Goal: Task Accomplishment & Management: Manage account settings

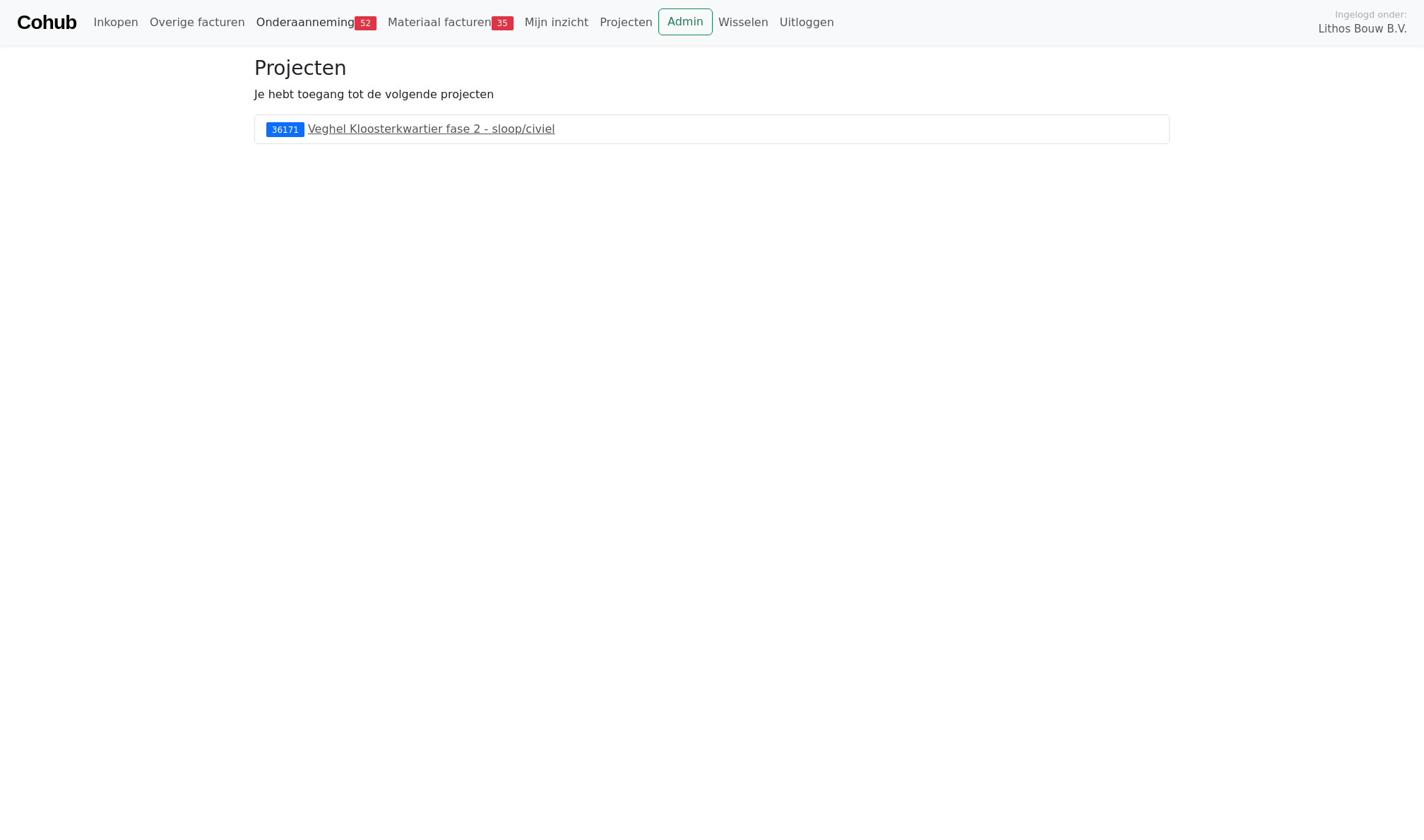
click at [295, 26] on link "Onderaanneming 52" at bounding box center [316, 22] width 131 height 28
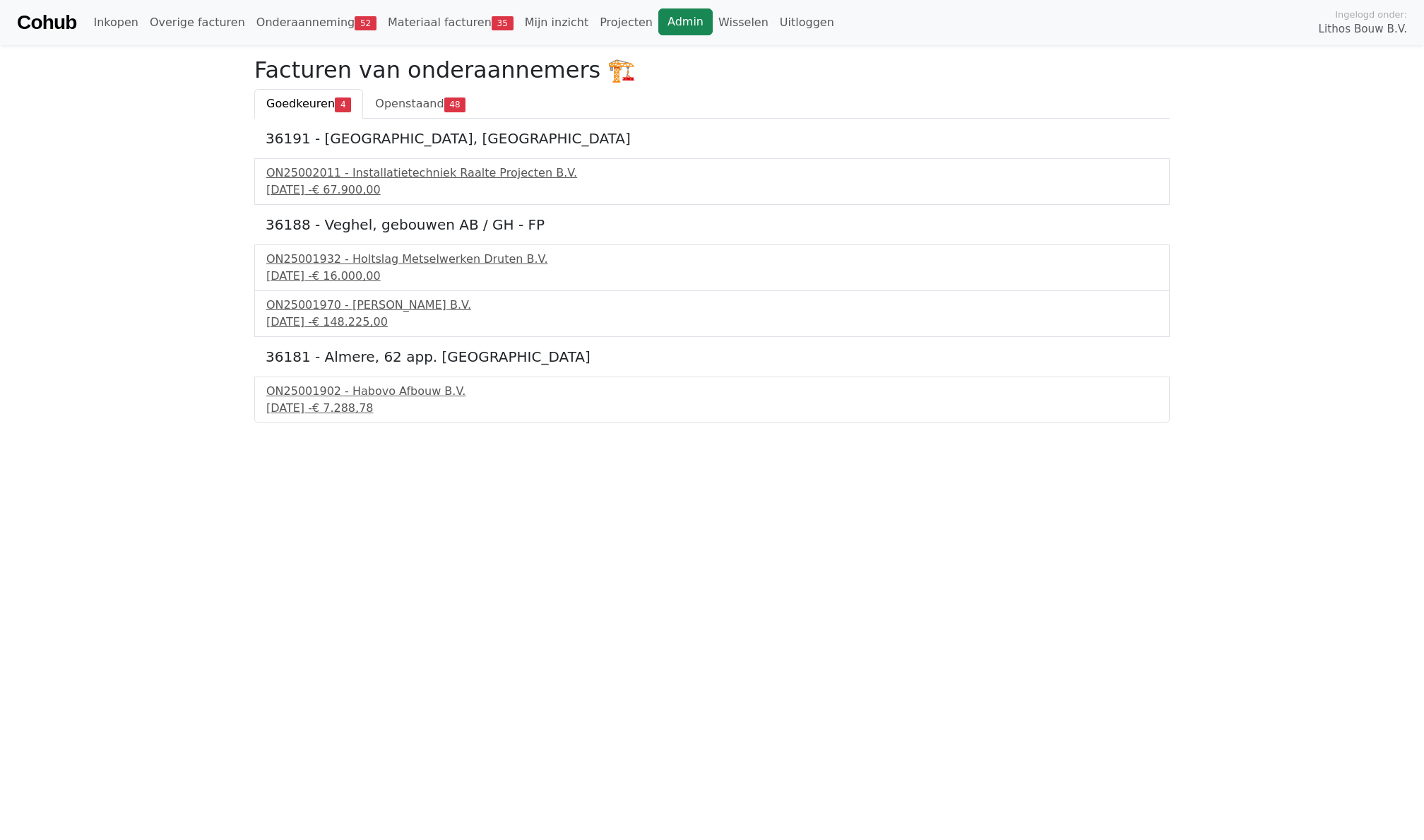
click at [684, 28] on link "Admin" at bounding box center [686, 21] width 55 height 27
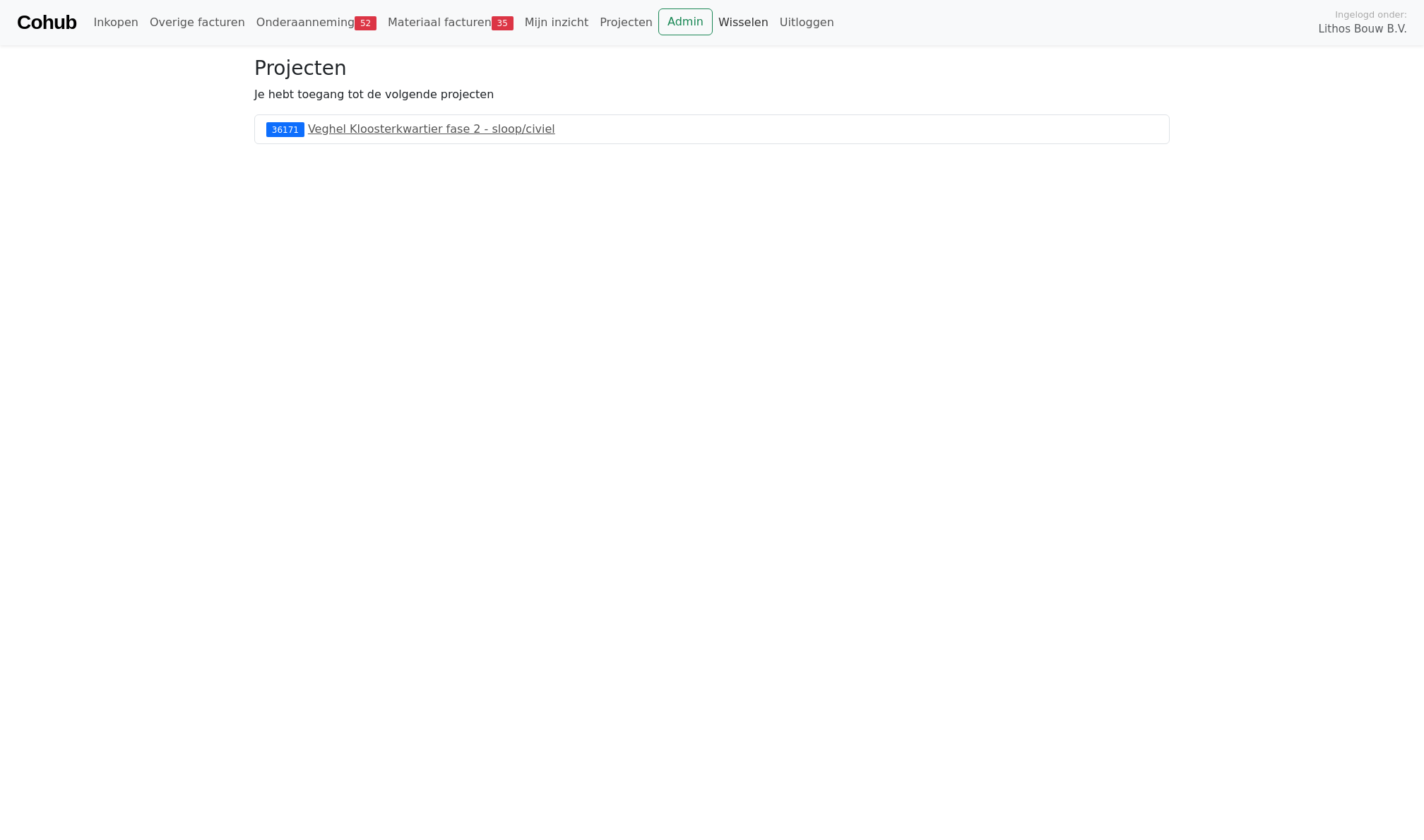
click at [712, 31] on link "Wisselen" at bounding box center [743, 22] width 61 height 28
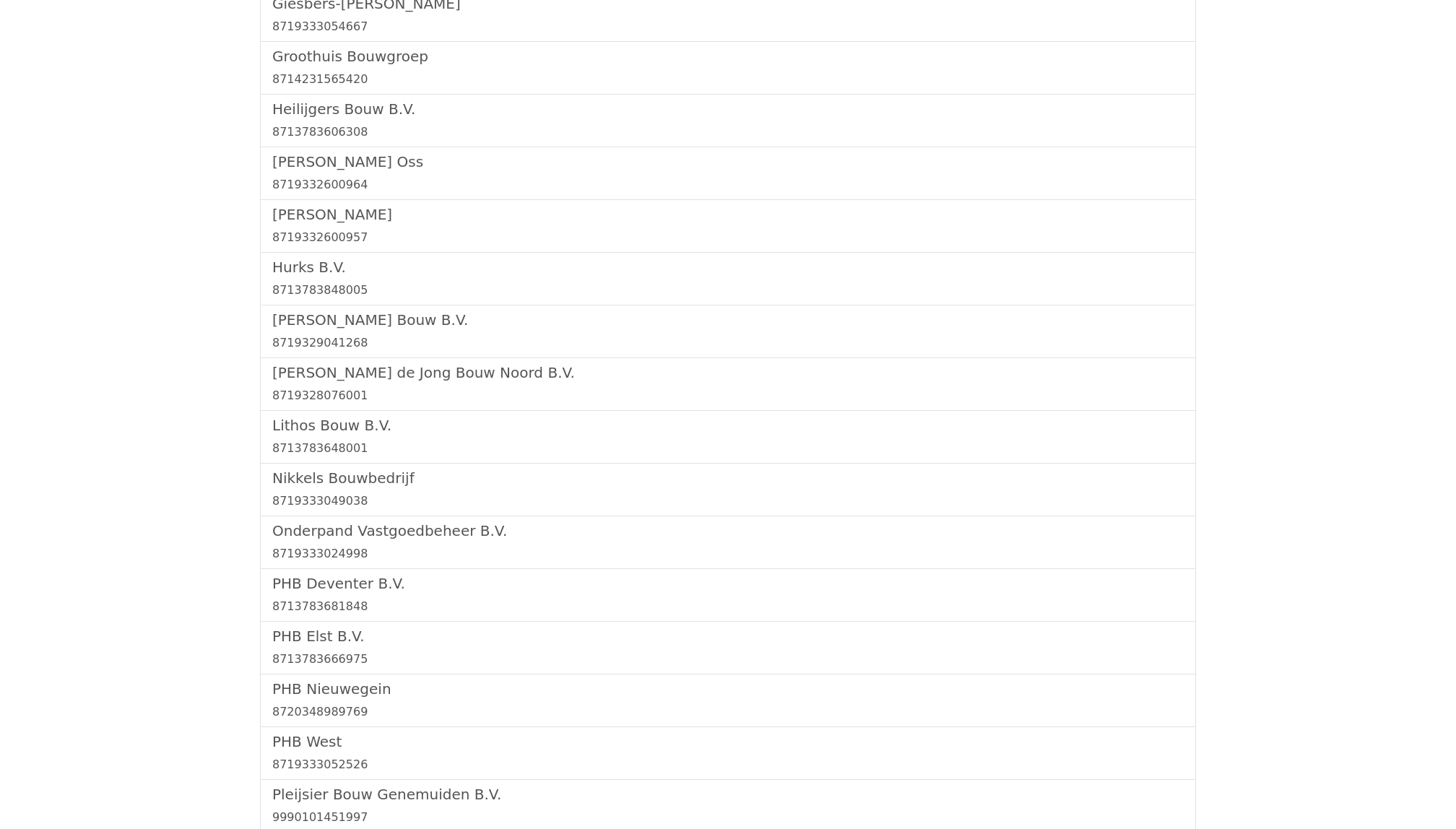
scroll to position [1525, 0]
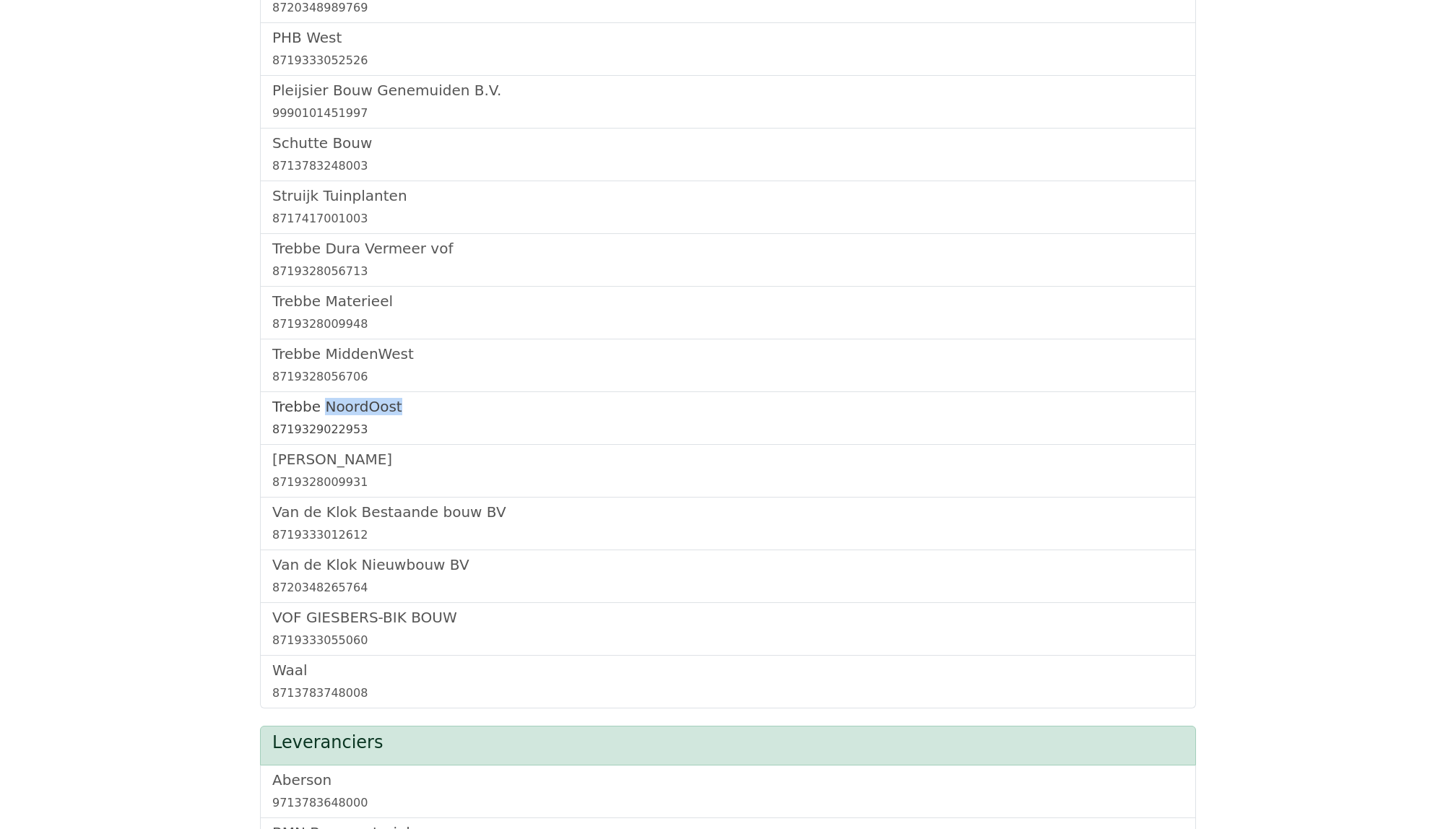
click at [353, 405] on h5 "Trebbe NoordOost" at bounding box center [728, 406] width 912 height 17
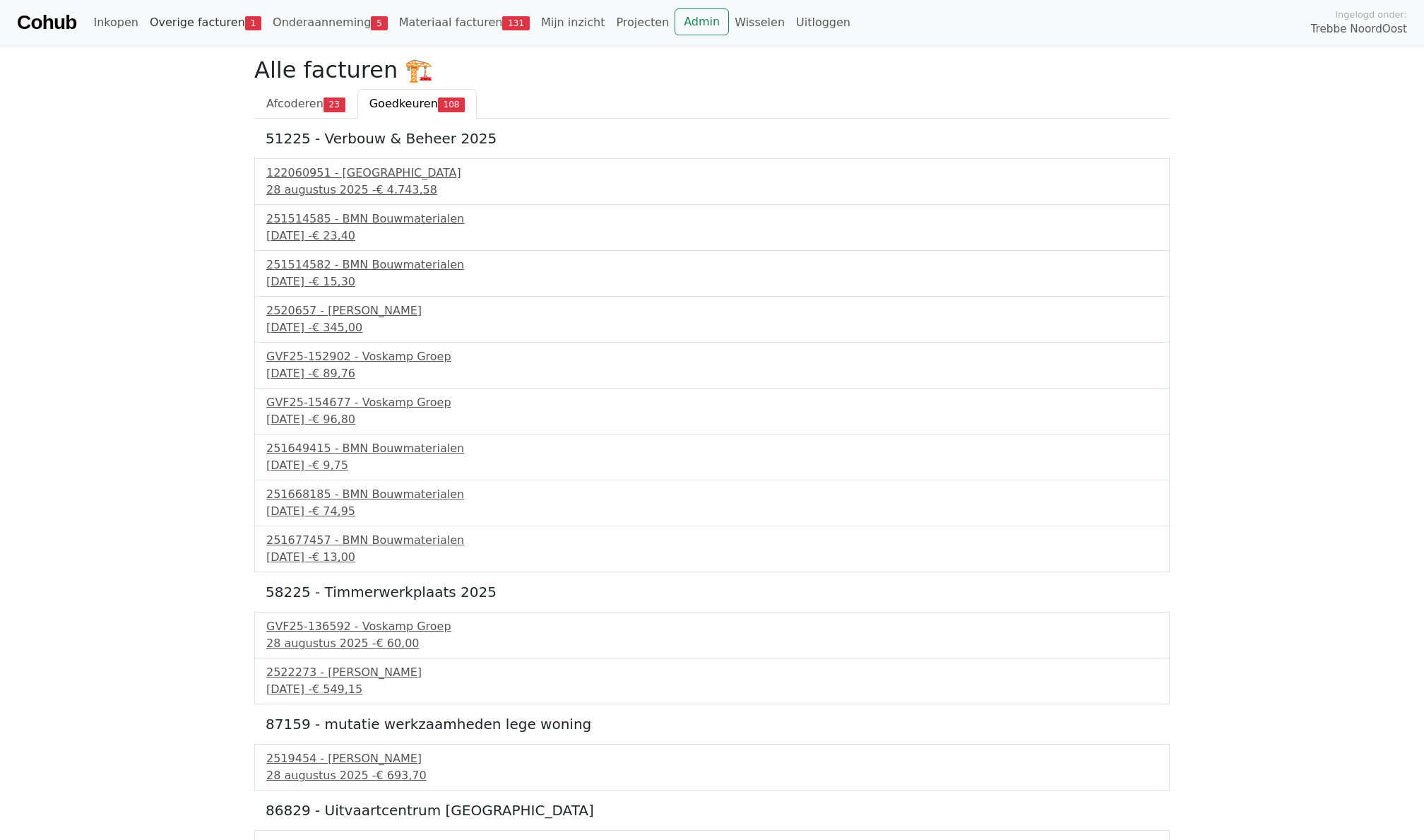
click at [195, 27] on link "Overige facturen 1" at bounding box center [205, 22] width 123 height 28
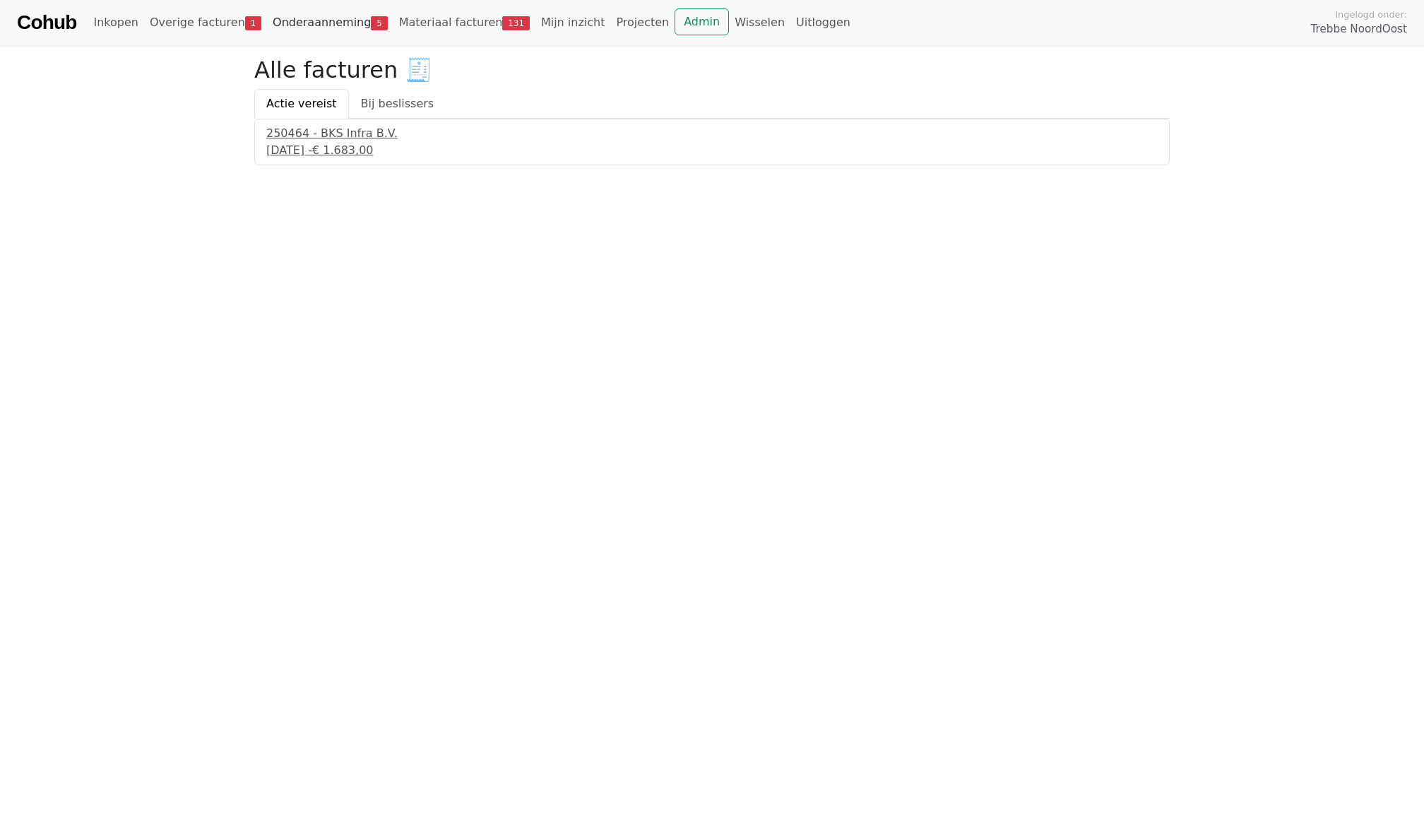
click at [312, 21] on link "Onderaanneming 5" at bounding box center [330, 22] width 126 height 28
click at [692, 20] on link "Admin" at bounding box center [702, 21] width 55 height 27
click at [324, 25] on link "Onderaanneming 5" at bounding box center [330, 22] width 126 height 28
click at [388, 103] on span "Openstaand" at bounding box center [393, 103] width 69 height 13
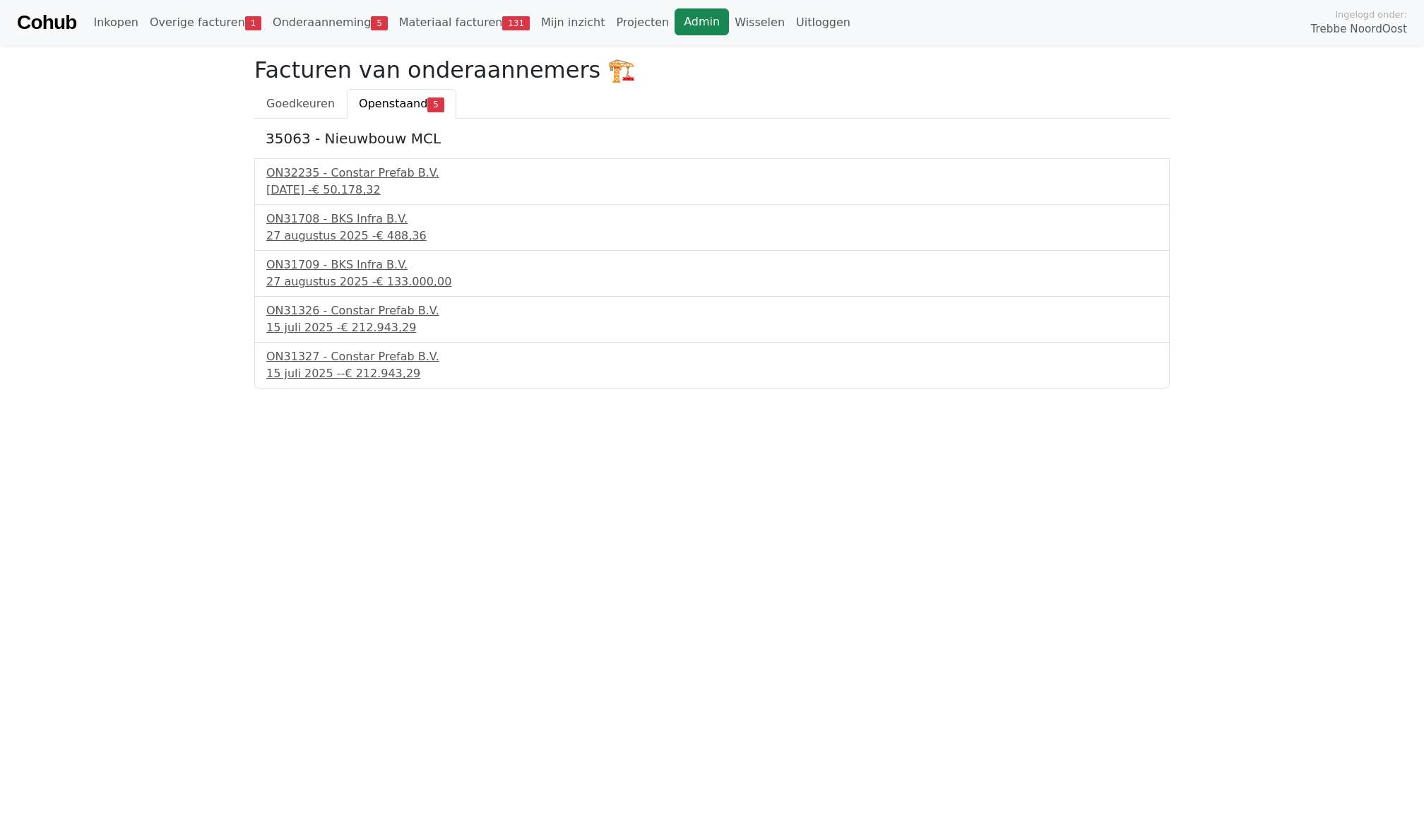
click at [675, 24] on link "Admin" at bounding box center [702, 21] width 55 height 27
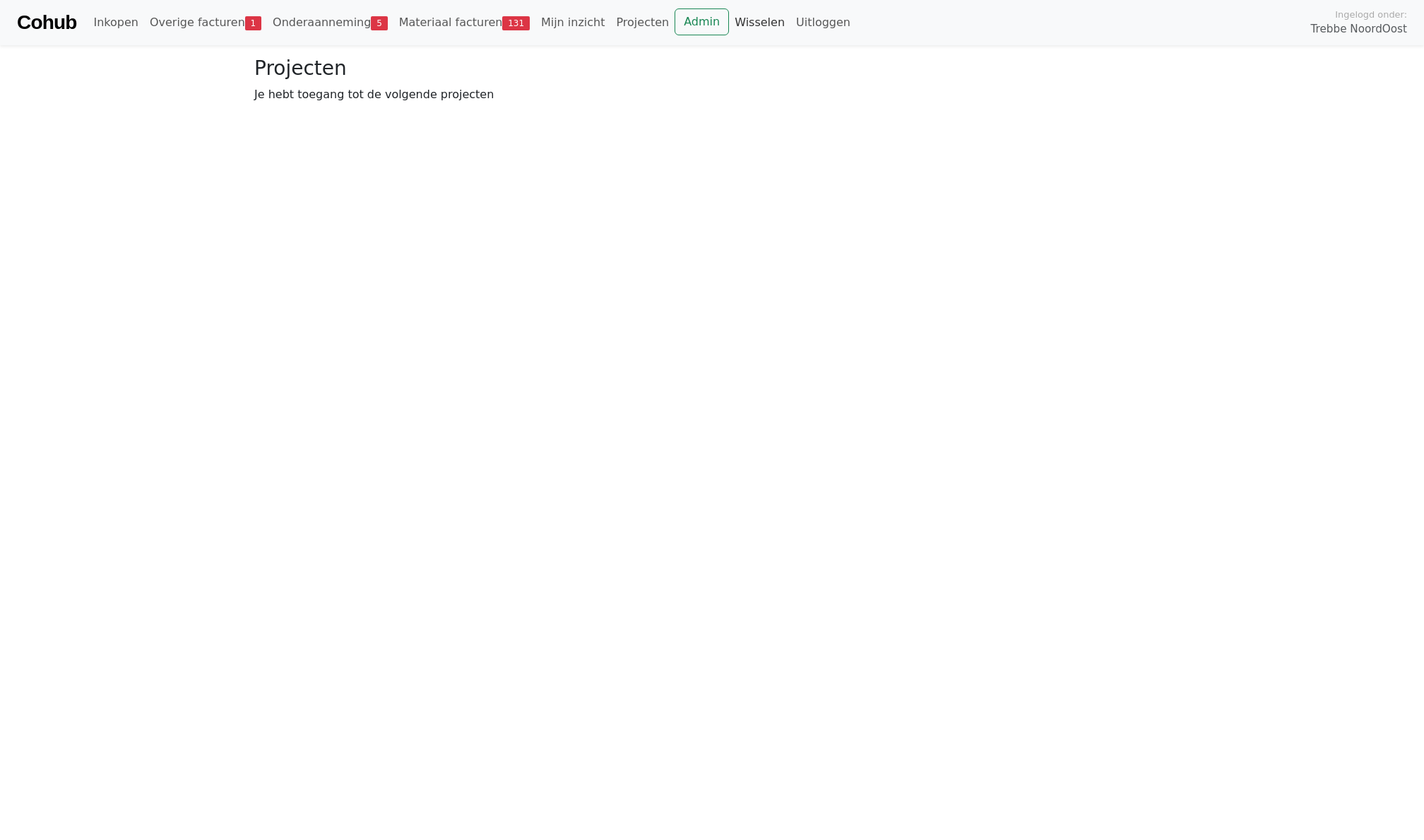
click at [729, 21] on link "Wisselen" at bounding box center [760, 22] width 61 height 28
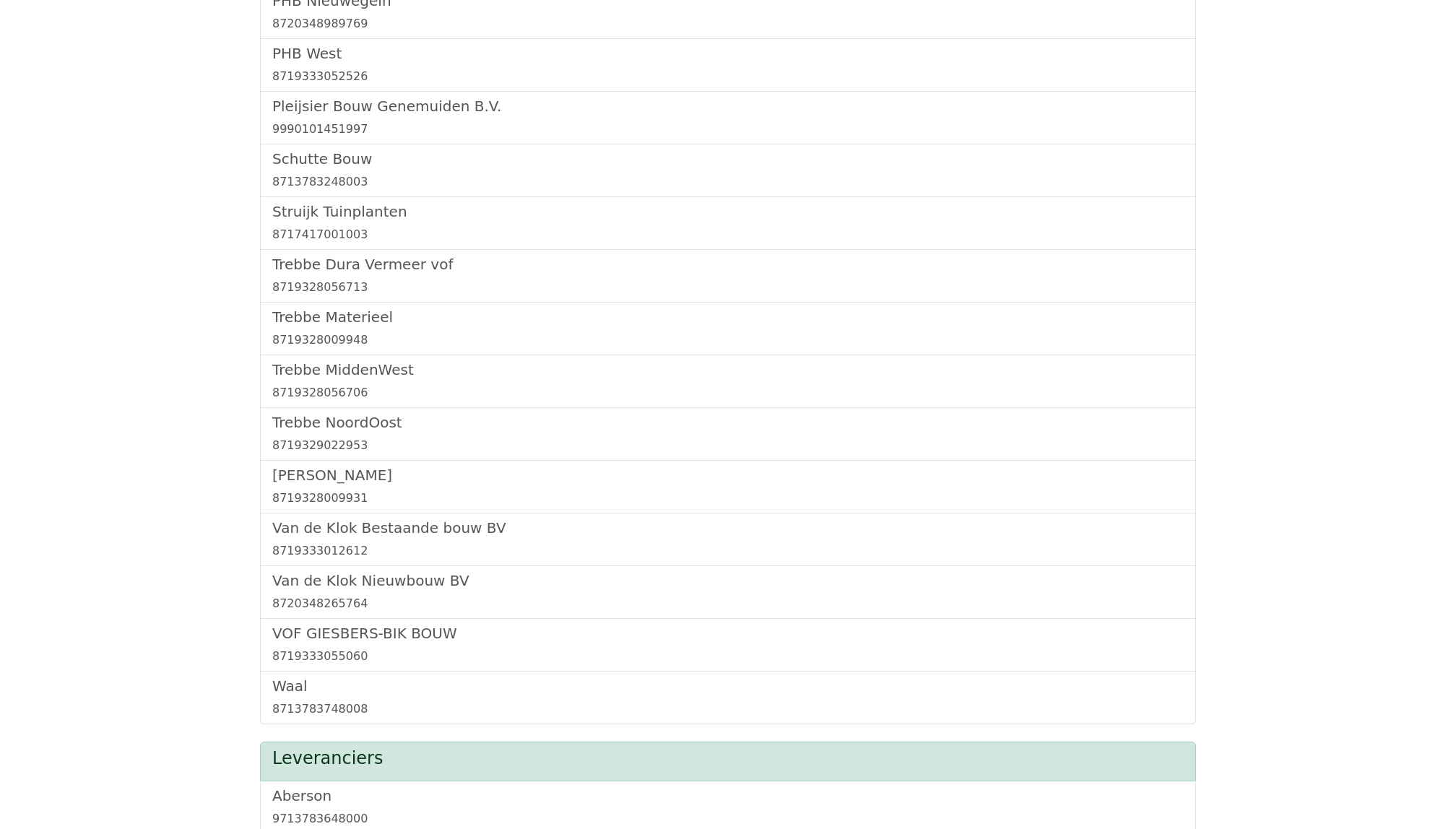
scroll to position [836, 0]
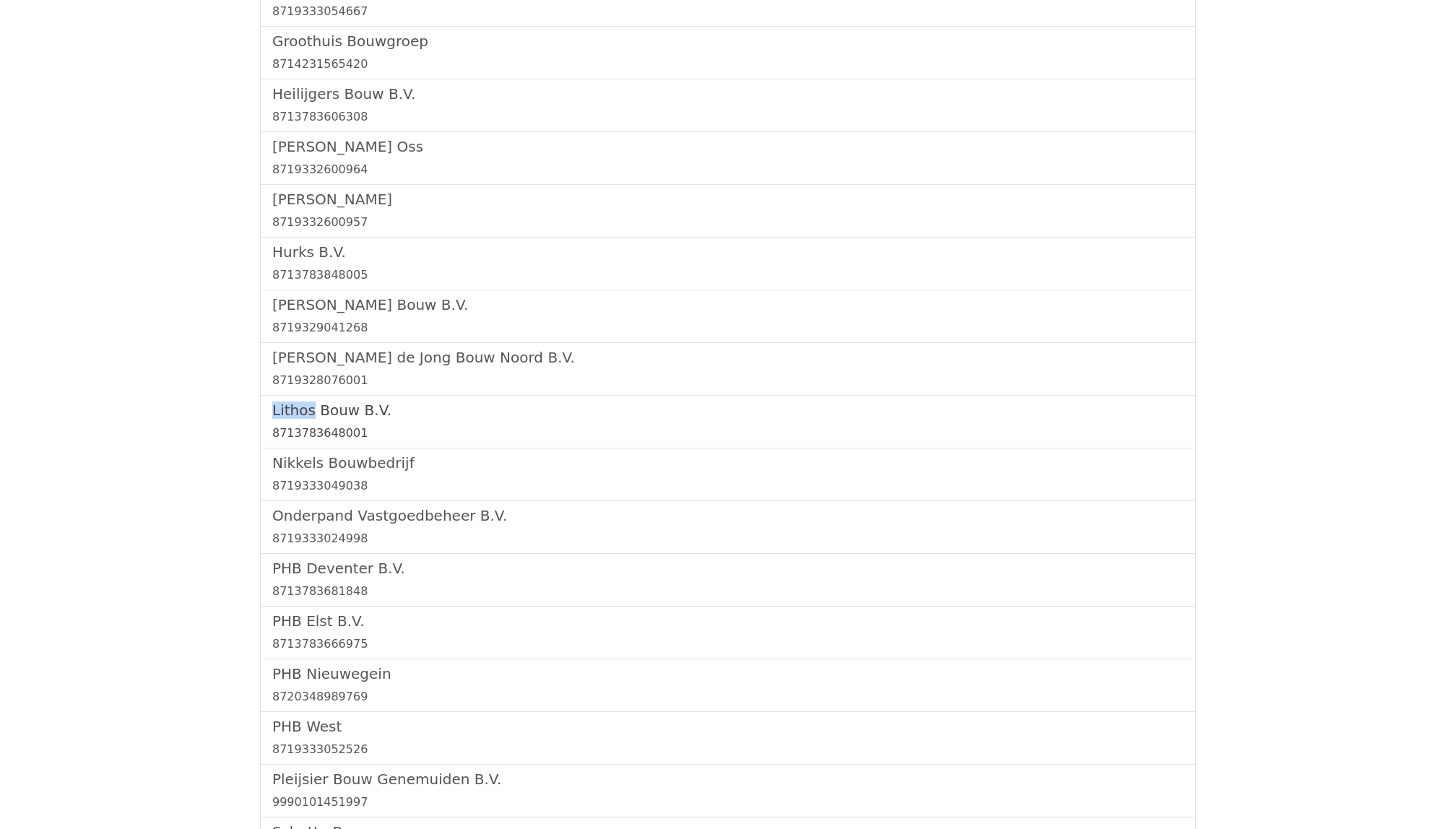
click at [324, 426] on link "Lithos Bouw B.V. 8713783648001" at bounding box center [728, 422] width 912 height 41
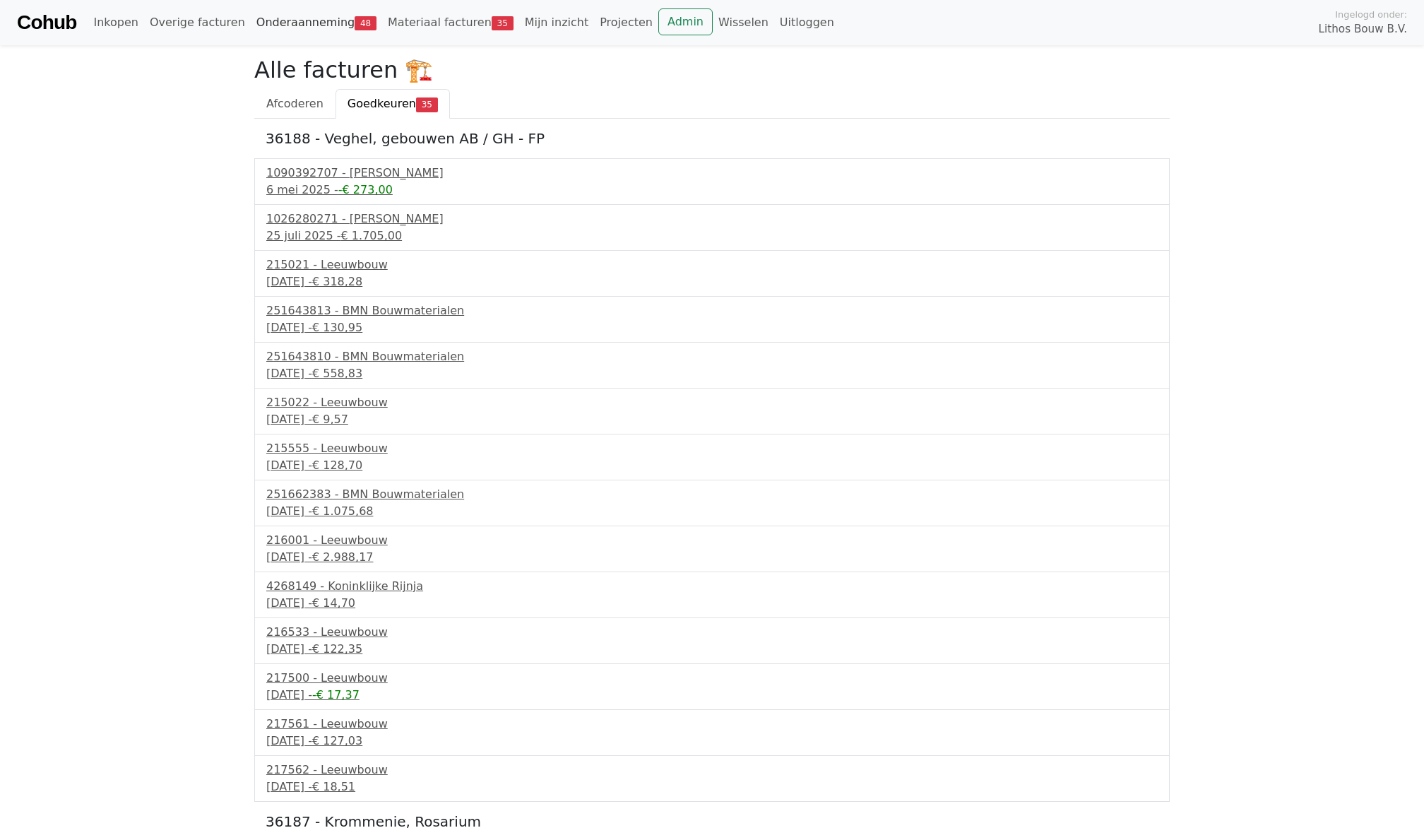
click at [283, 24] on link "Onderaanneming 48" at bounding box center [316, 22] width 131 height 28
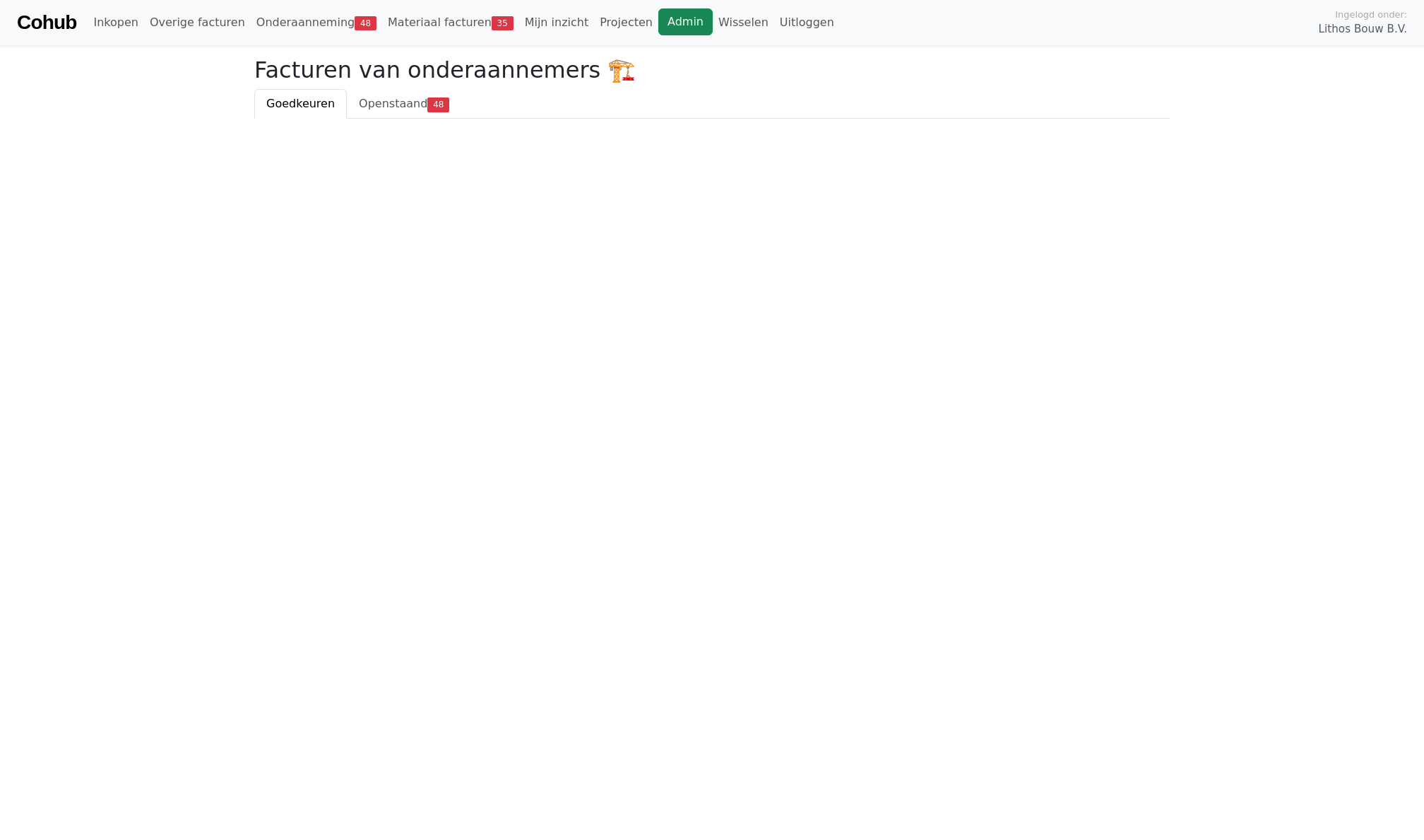
click at [659, 26] on link "Admin" at bounding box center [686, 21] width 55 height 27
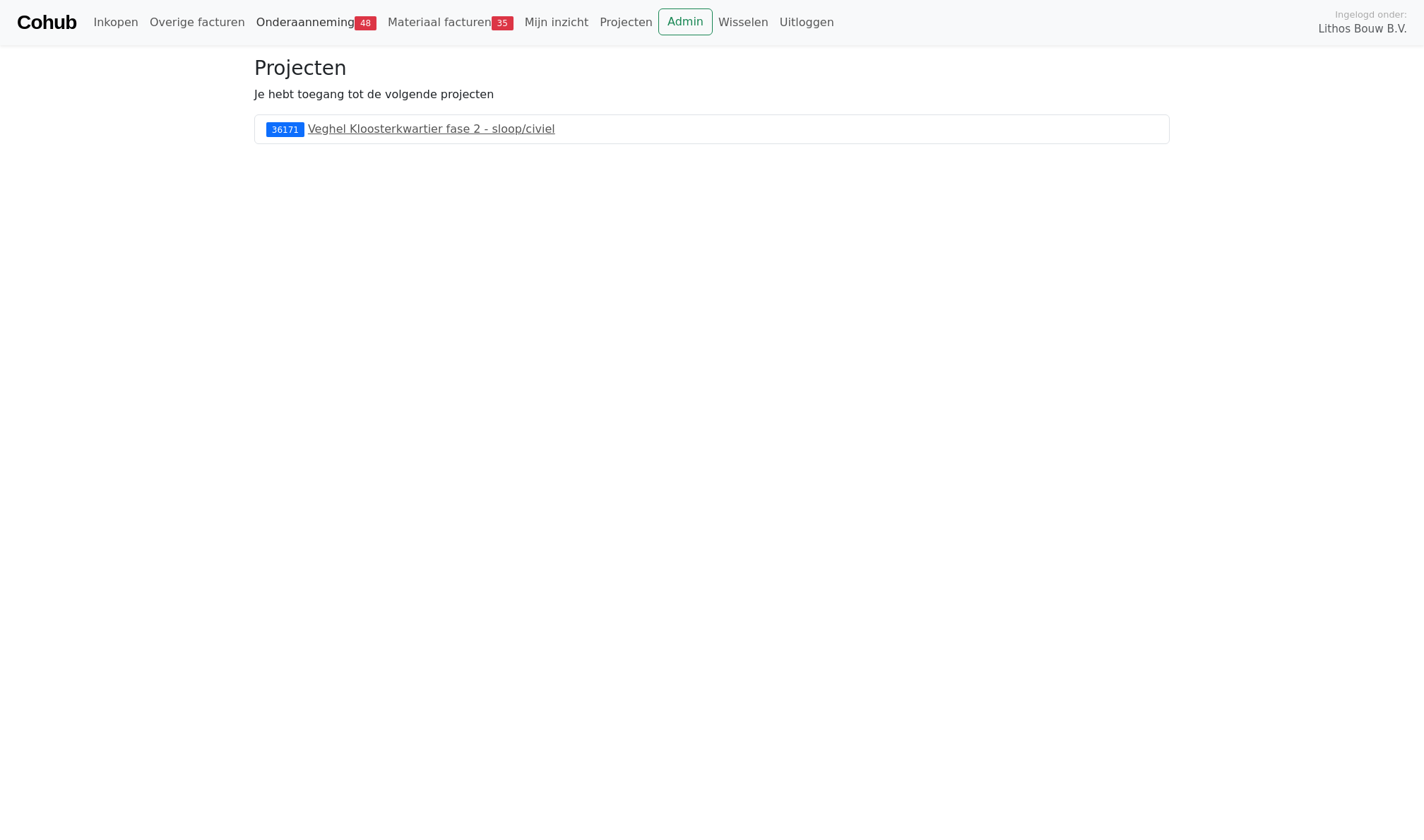
click at [294, 18] on link "Onderaanneming 48" at bounding box center [316, 22] width 131 height 28
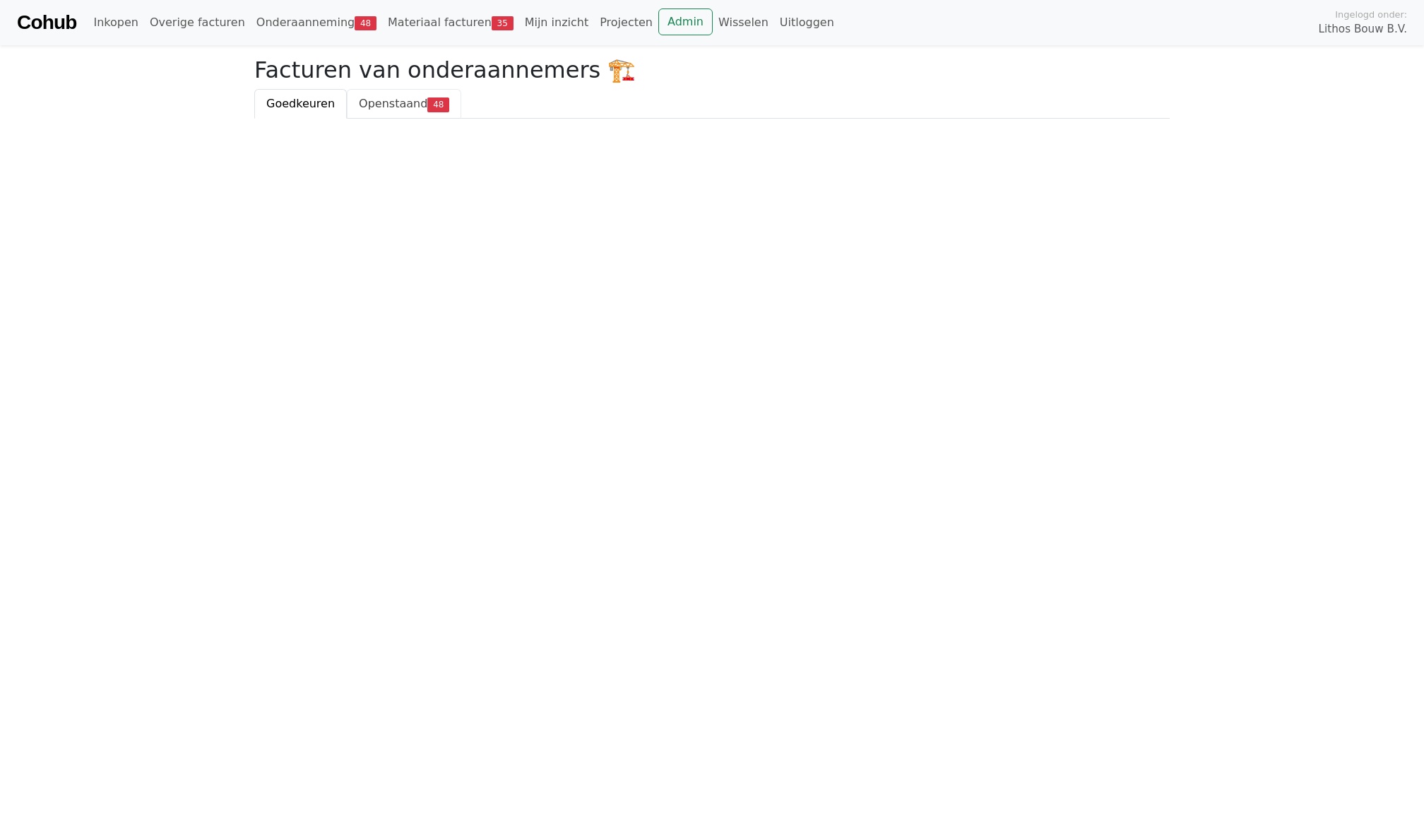
click at [389, 110] on link "Openstaand 48" at bounding box center [403, 104] width 114 height 29
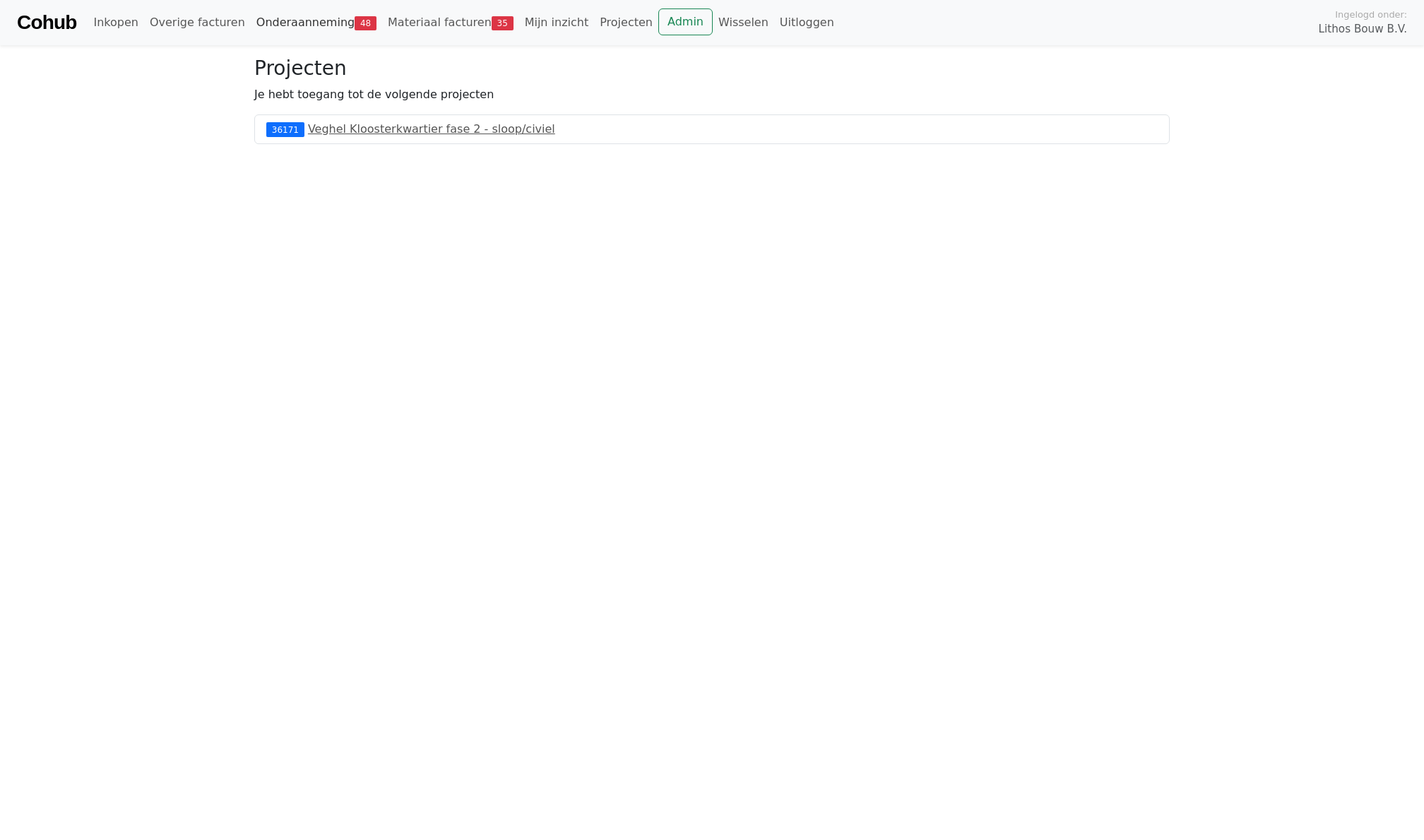
click at [305, 32] on link "Onderaanneming 48" at bounding box center [316, 22] width 131 height 28
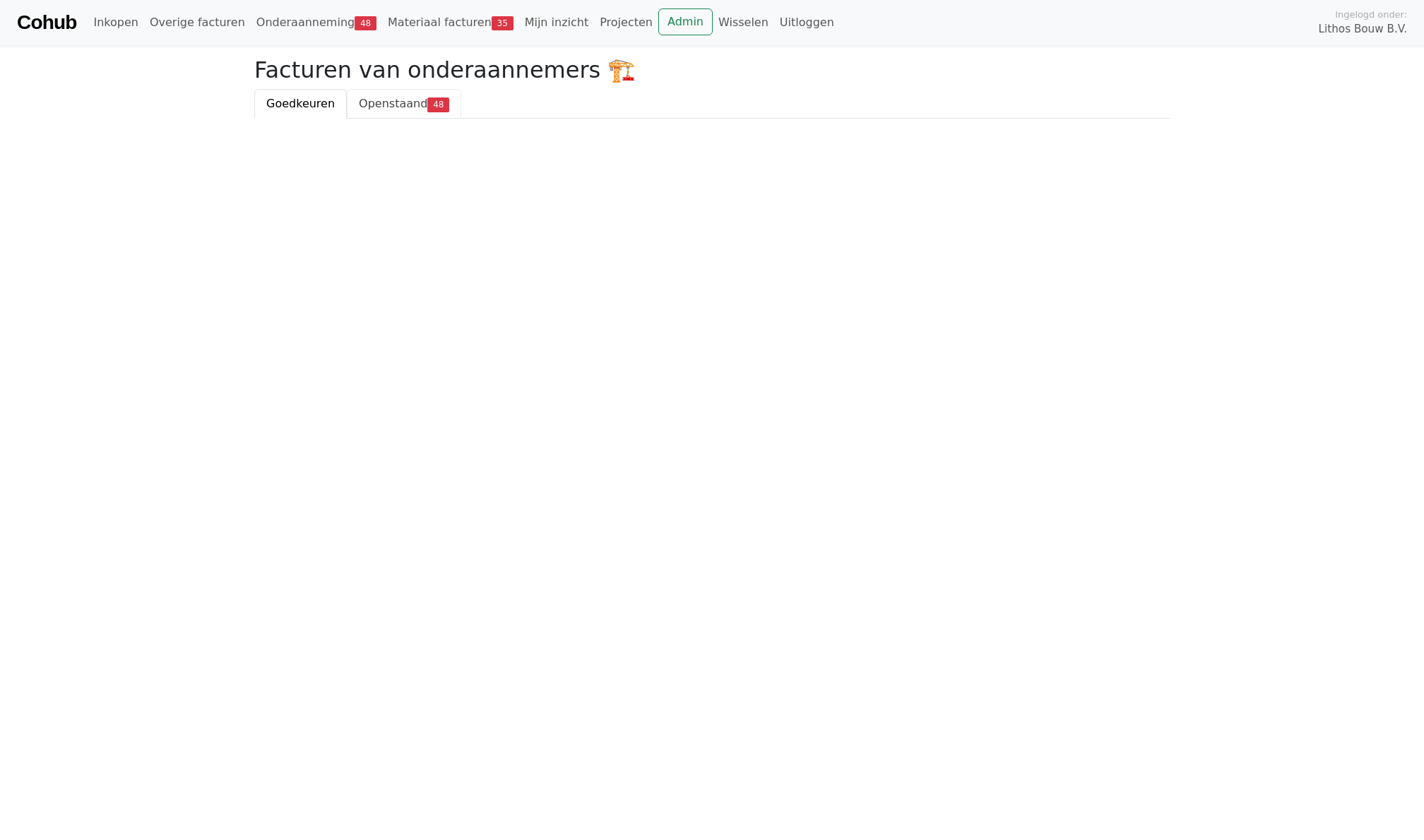
click at [410, 97] on span "Openstaand" at bounding box center [393, 103] width 69 height 13
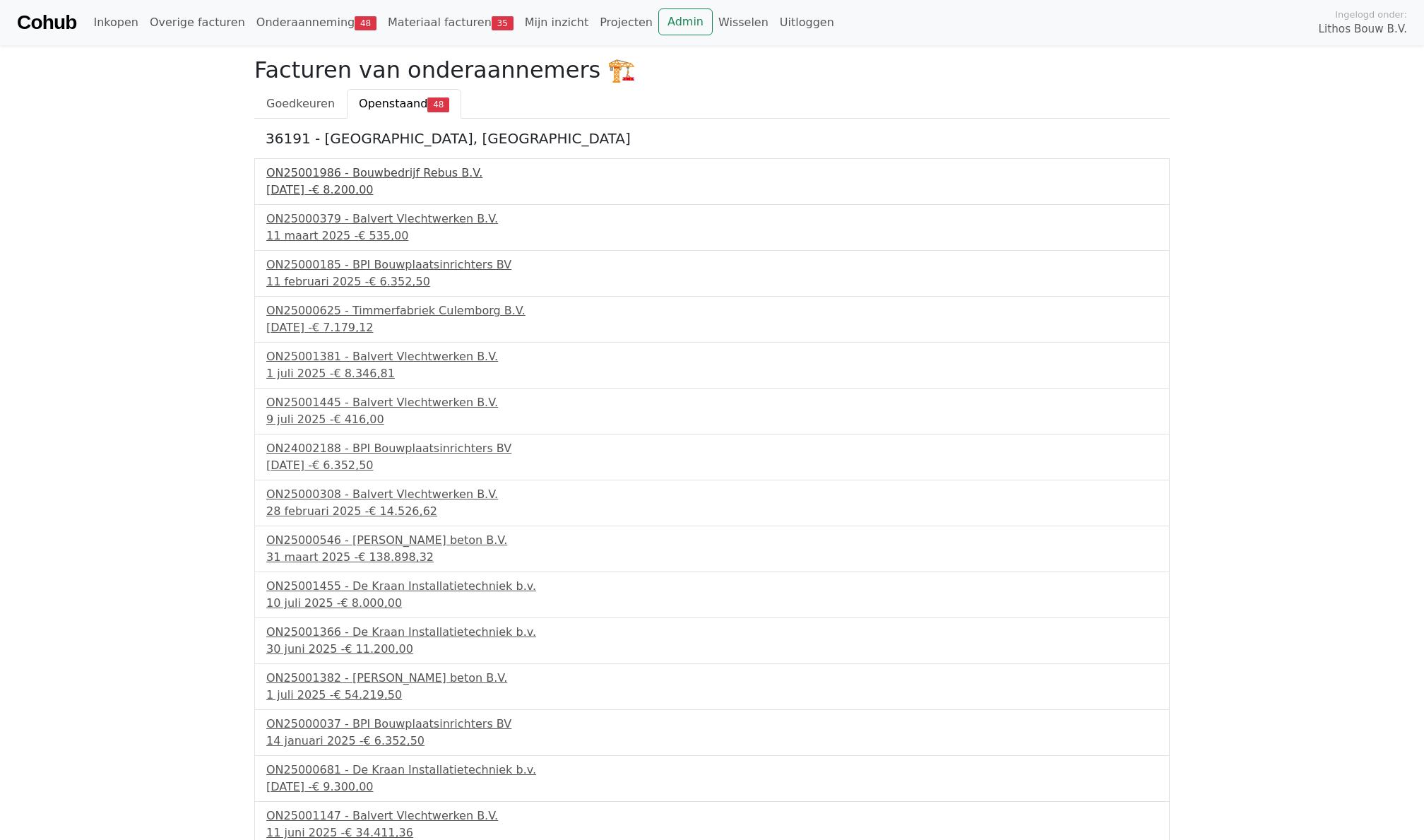
scroll to position [-1, 0]
click at [364, 164] on div "ON25001986 - Bouwbedrijf Rebus B.V." at bounding box center [712, 173] width 892 height 17
click at [670, 11] on link "Admin" at bounding box center [686, 21] width 55 height 27
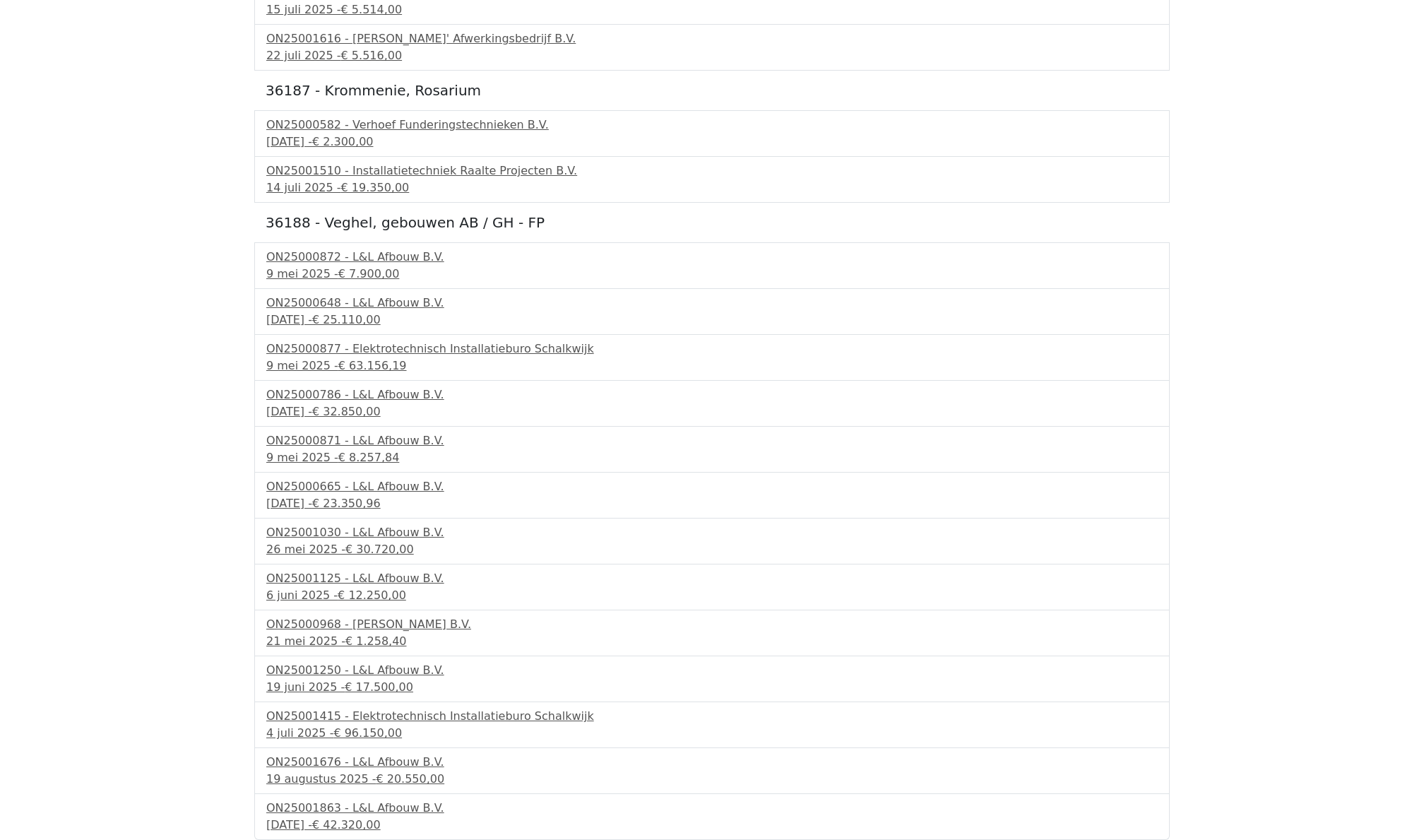
scroll to position [1736, 0]
drag, startPoint x: 226, startPoint y: 524, endPoint x: 332, endPoint y: 524, distance: 106.0
copy div "ON25001030"
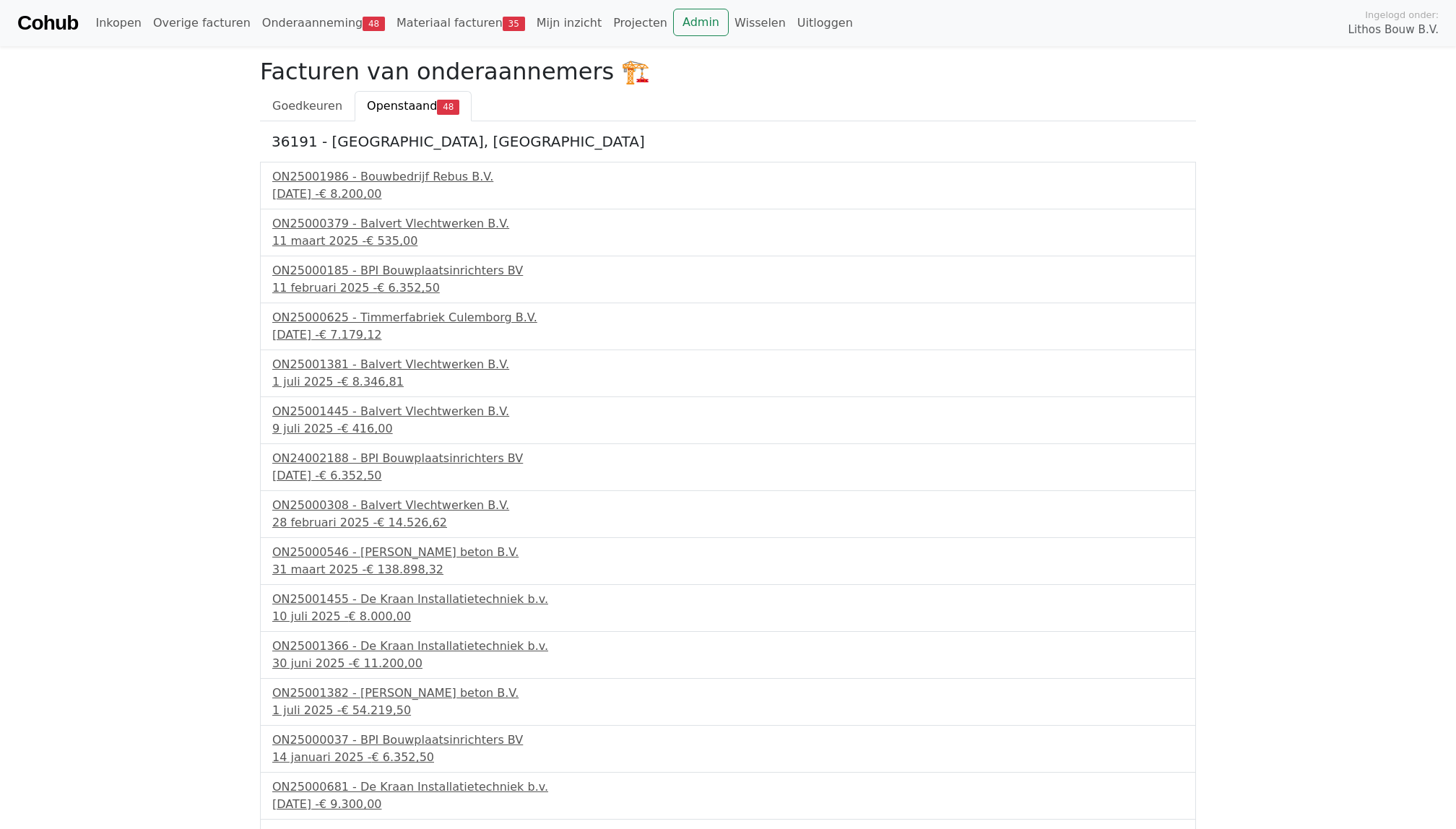
scroll to position [1805, 0]
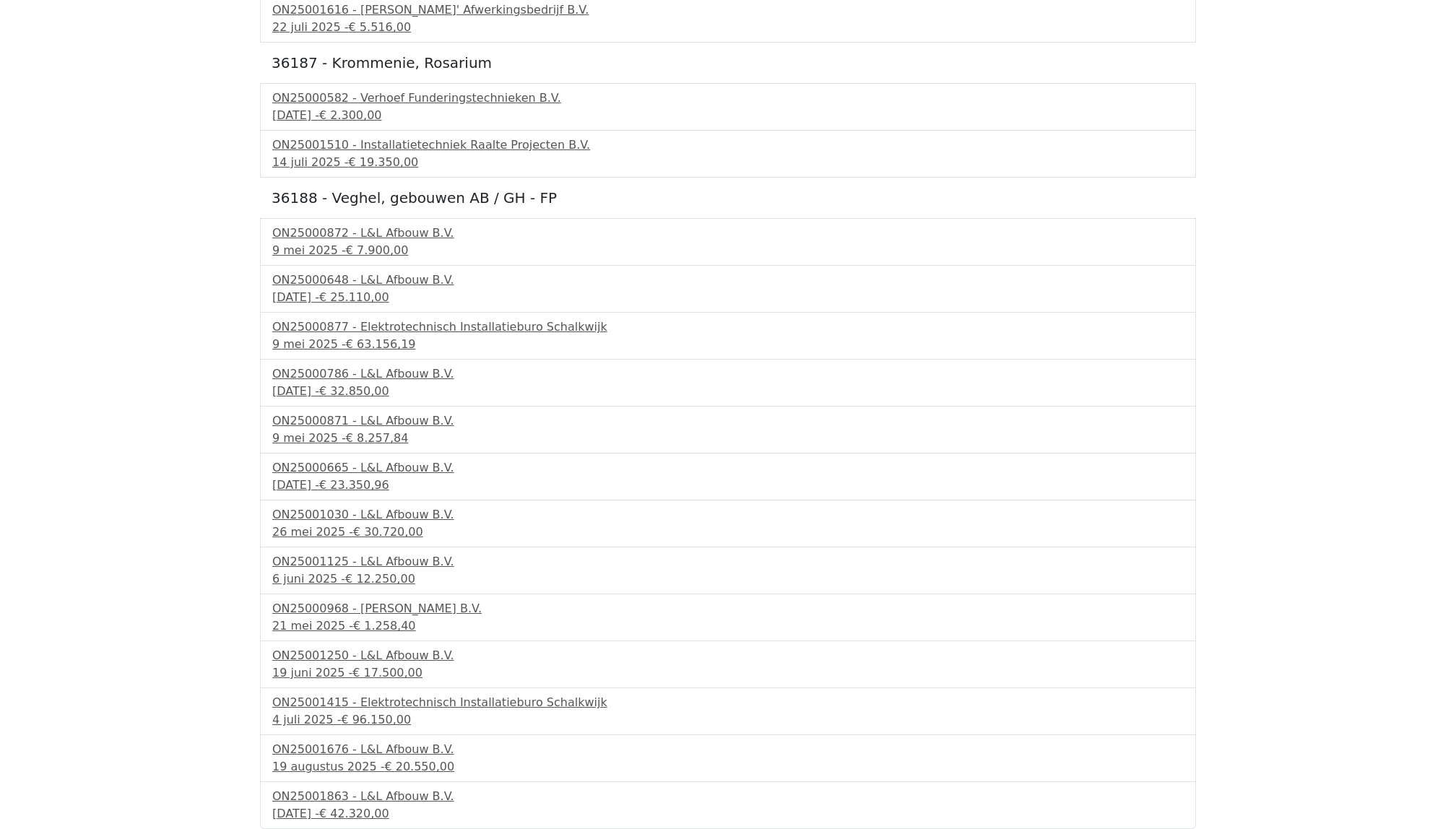
click at [306, 523] on div "26 mei 2025 - € 30.720,00" at bounding box center [728, 531] width 912 height 17
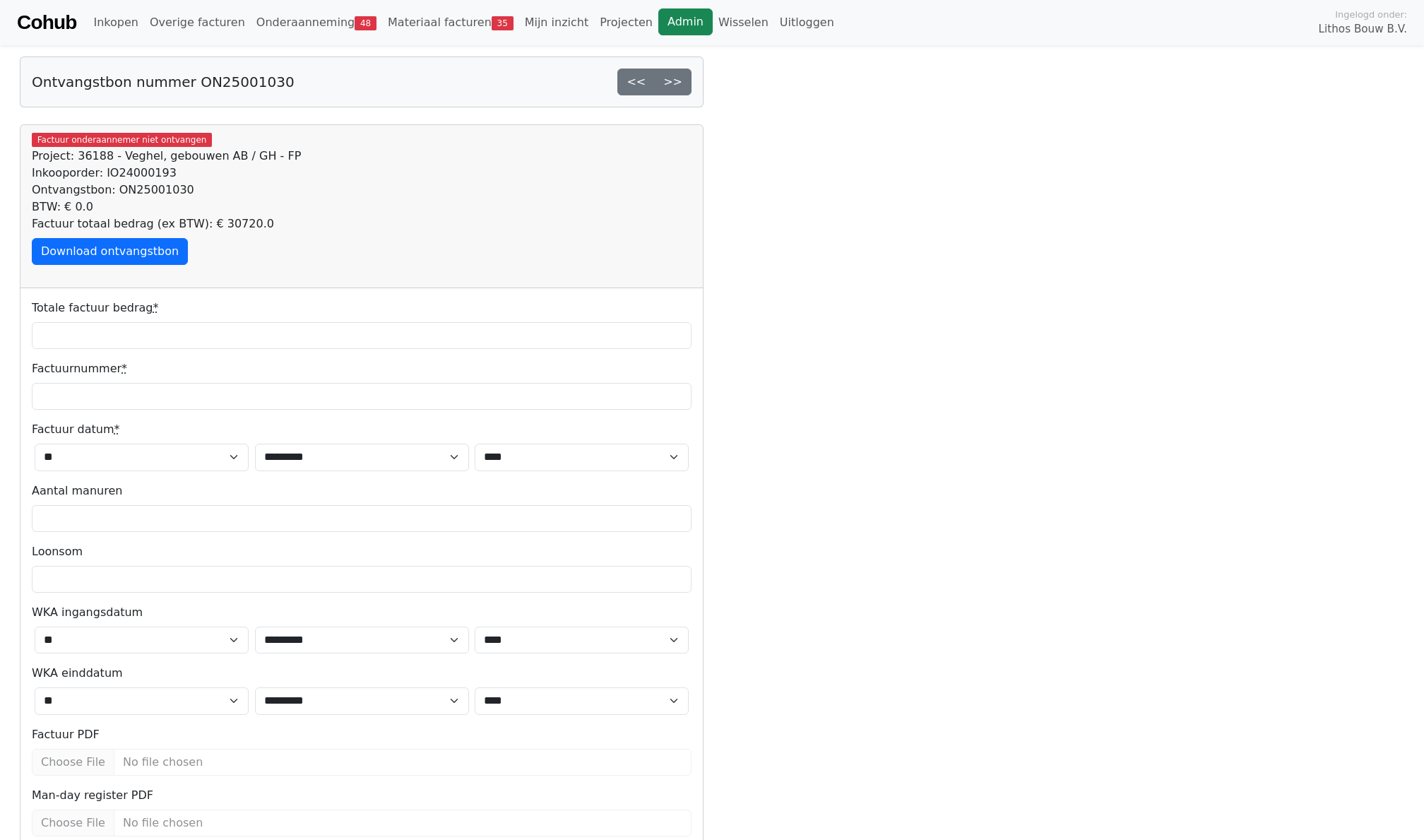
click at [662, 26] on link "Admin" at bounding box center [686, 21] width 55 height 27
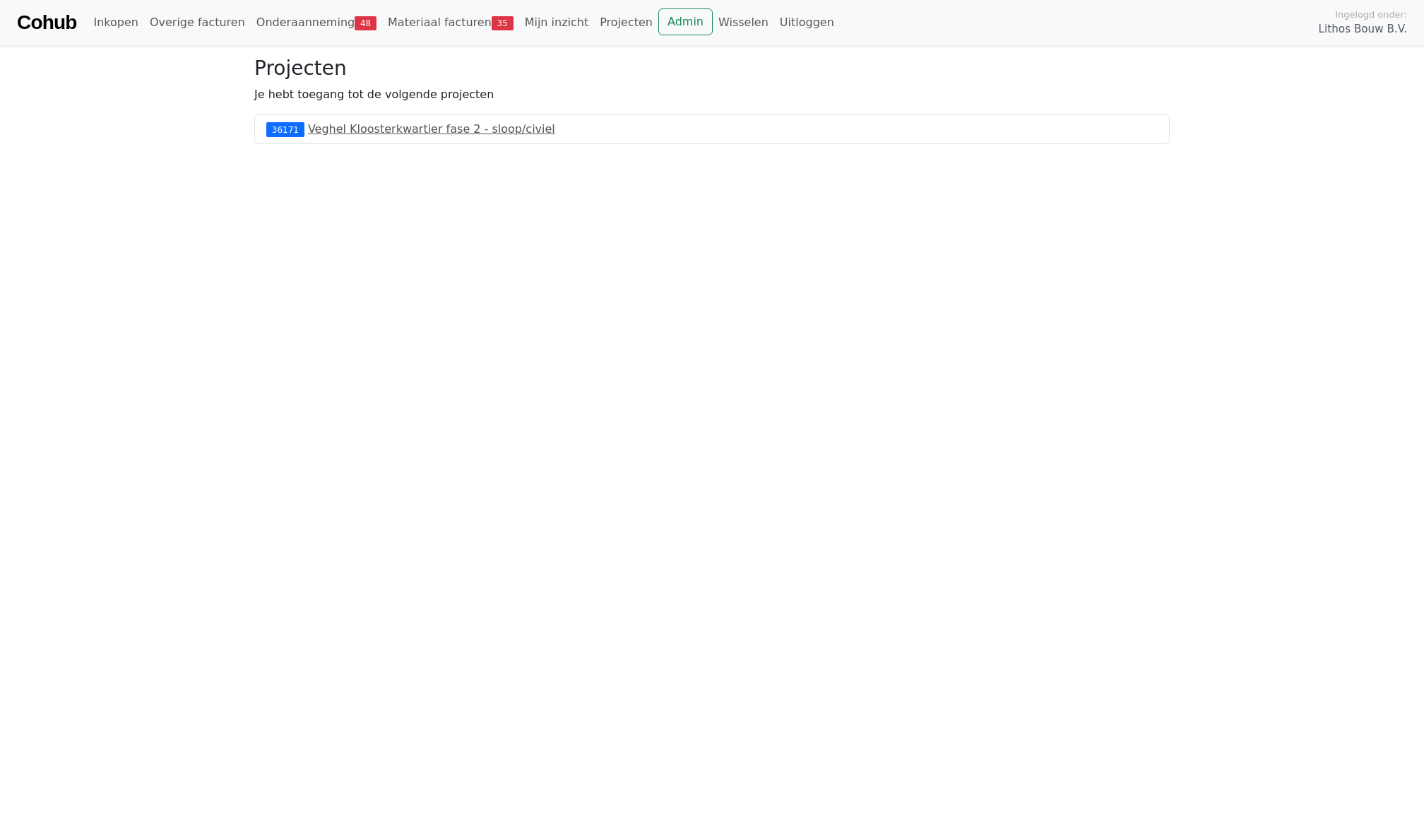
click at [331, 17] on link "Onderaanneming 48" at bounding box center [316, 22] width 131 height 28
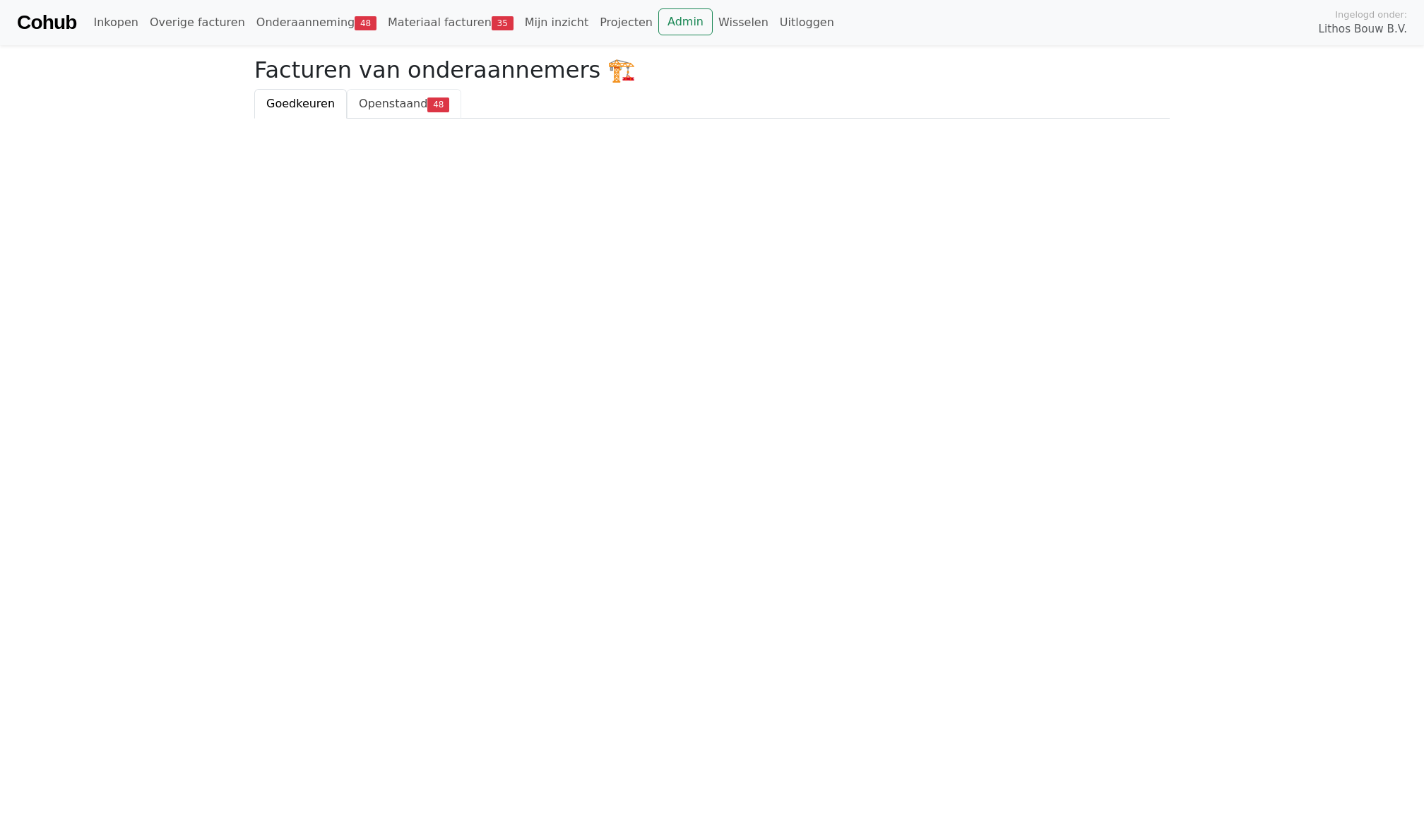
click at [382, 108] on span "Openstaand" at bounding box center [393, 103] width 69 height 13
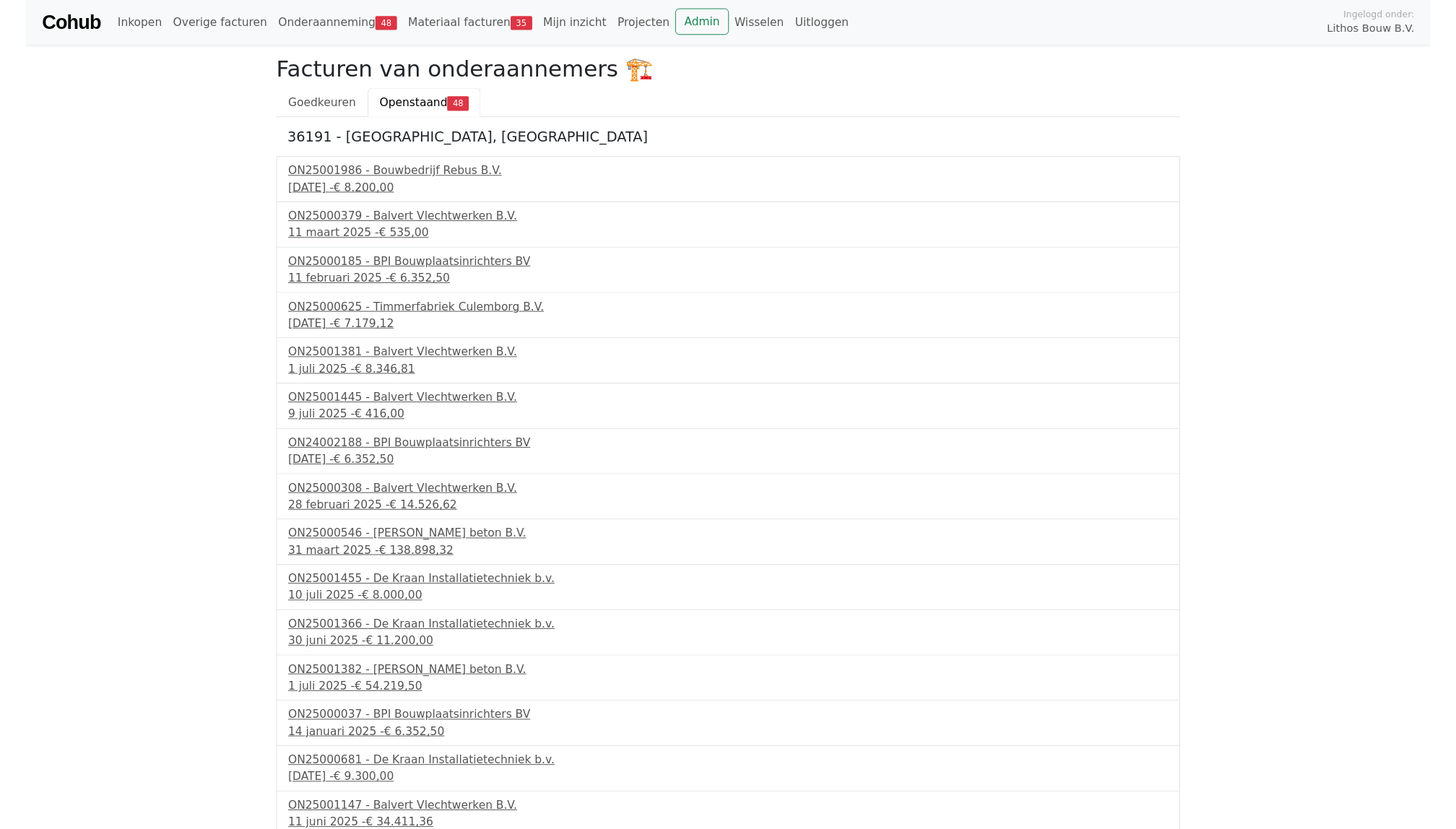
scroll to position [1774, 0]
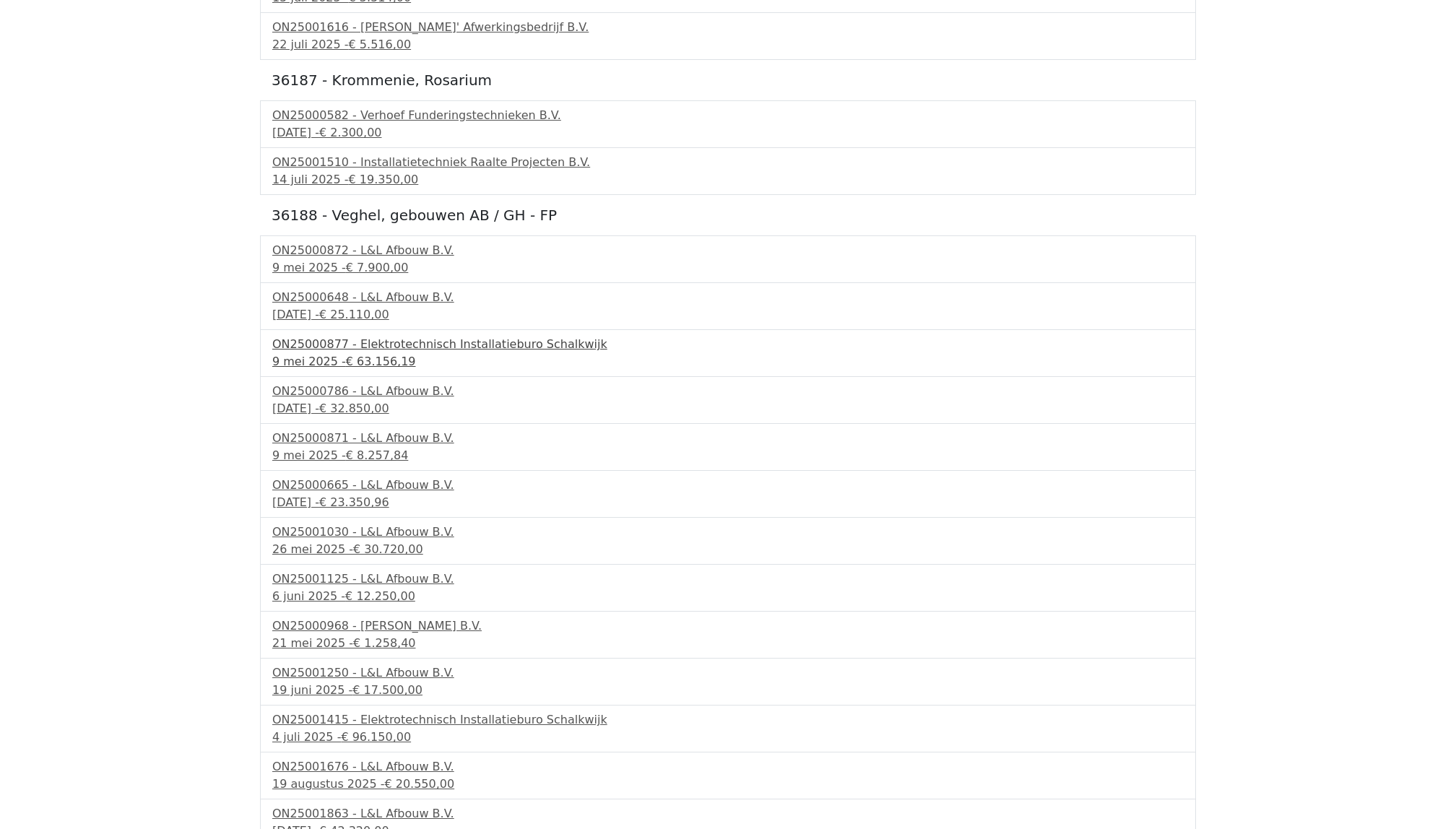
click at [318, 353] on div "ON25000877 - Elektrotechnisch Installatieburo Schalkwijk" at bounding box center [728, 344] width 912 height 17
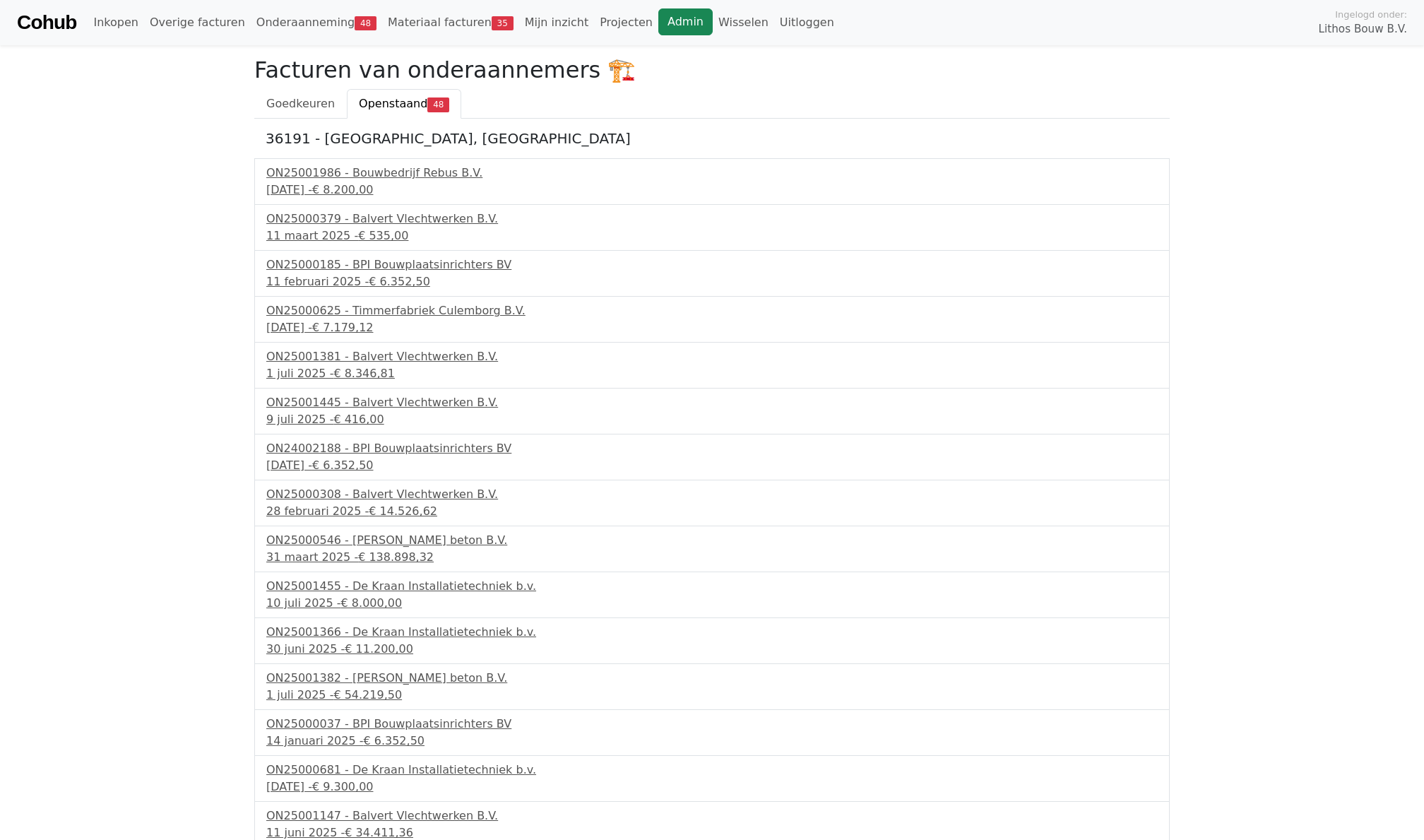
click at [673, 15] on link "Admin" at bounding box center [686, 21] width 55 height 27
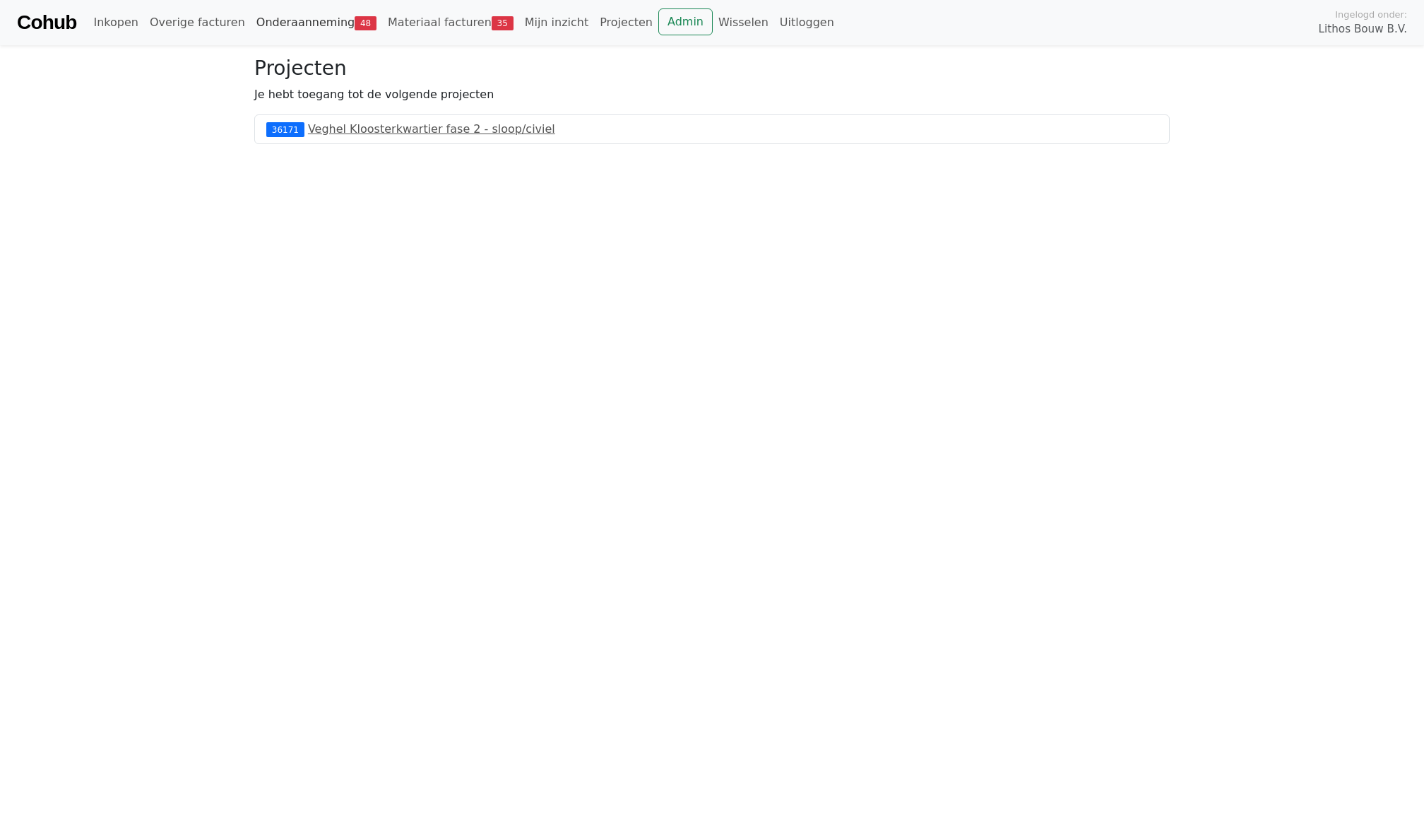
click at [307, 32] on link "Onderaanneming 48" at bounding box center [316, 22] width 131 height 28
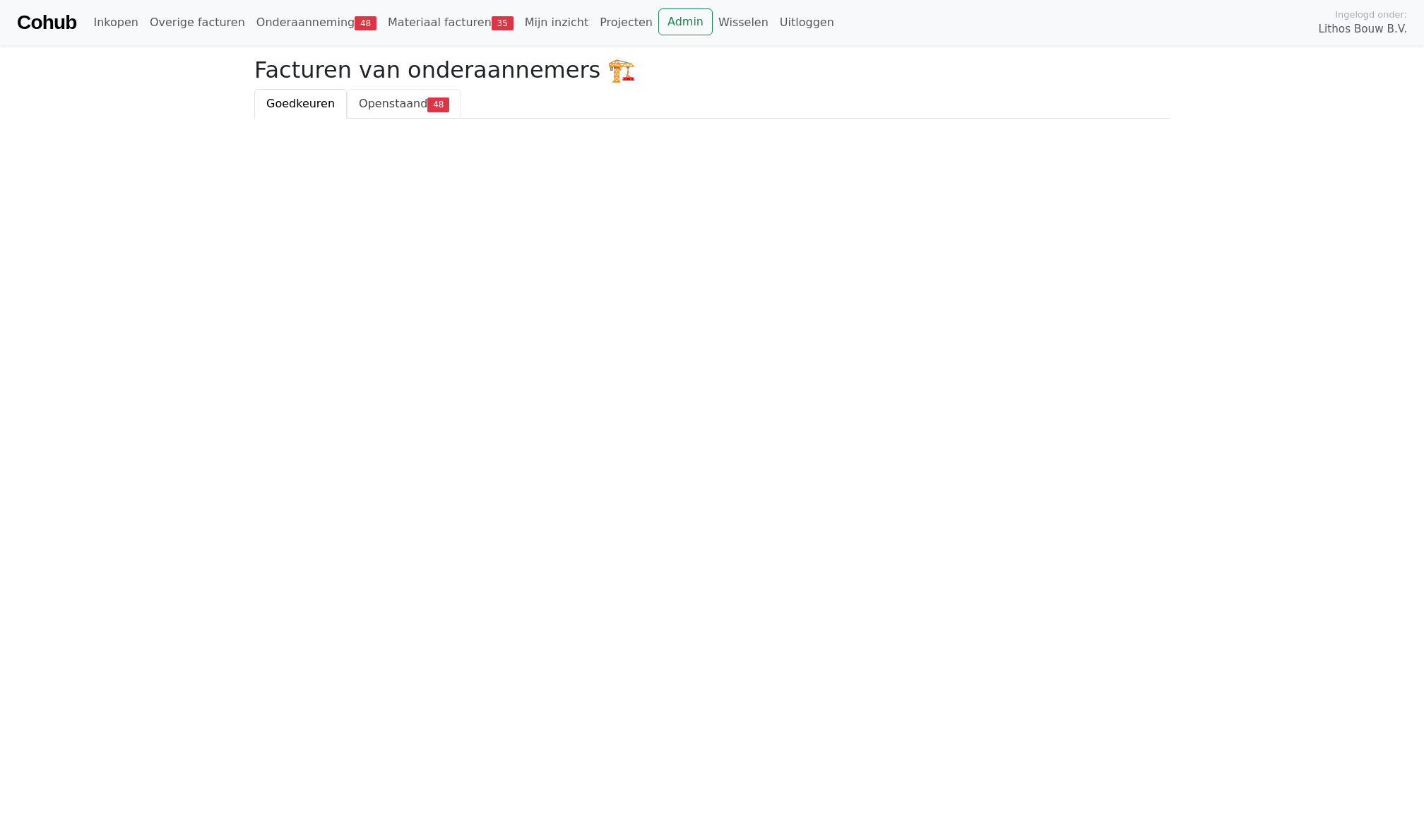
click at [428, 97] on span "48" at bounding box center [439, 104] width 22 height 14
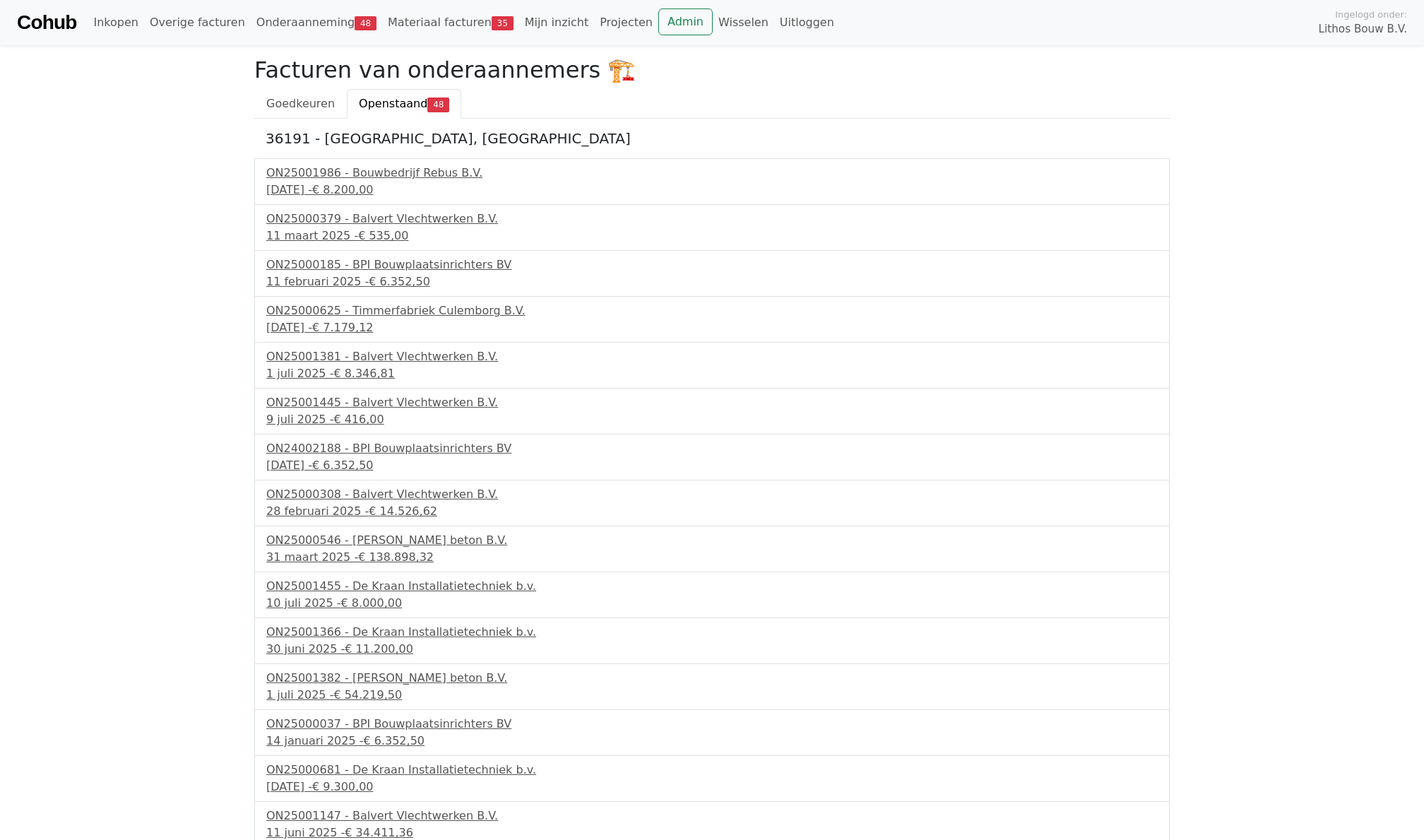
scroll to position [-6, 0]
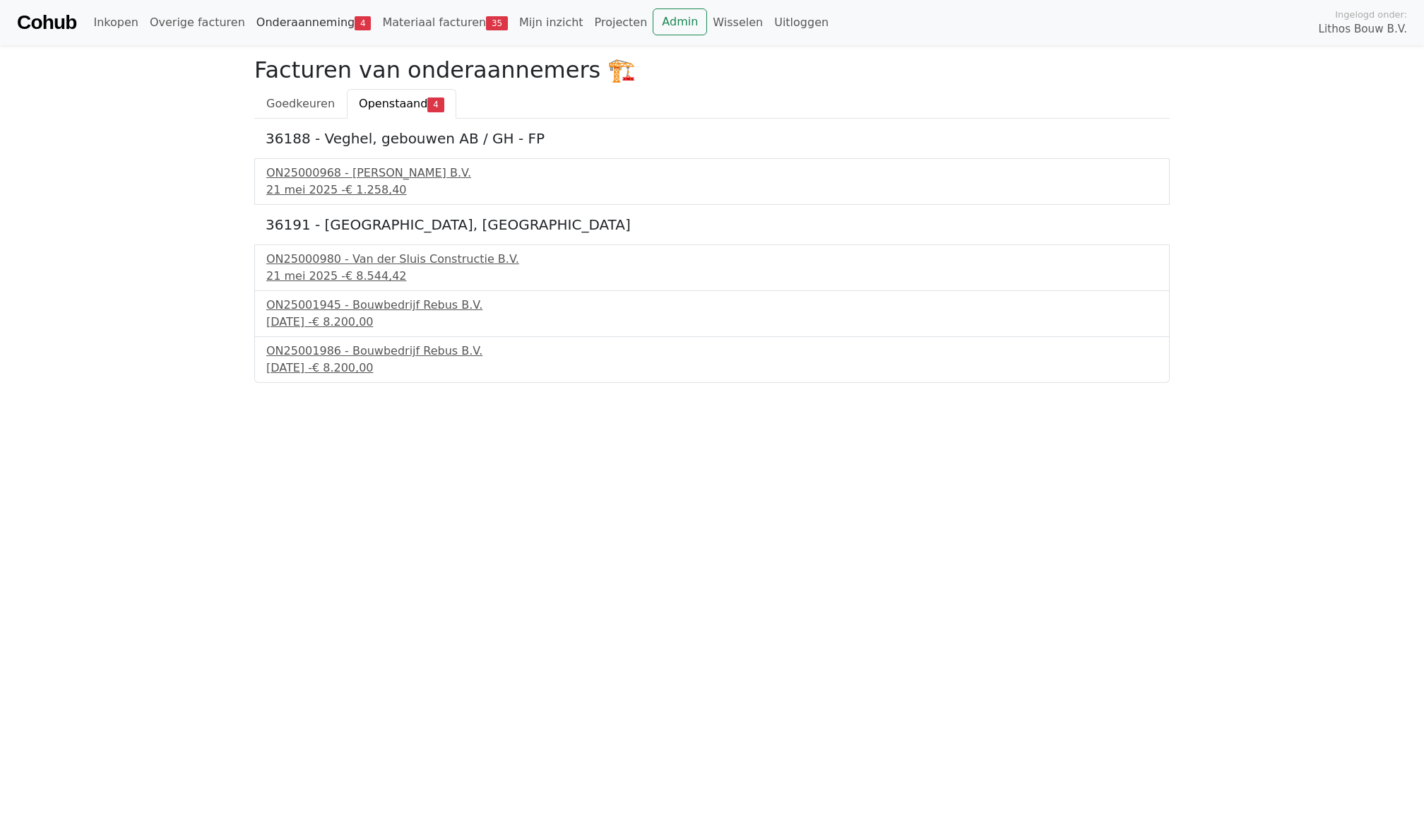
click at [333, 14] on link "Onderaanneming 4" at bounding box center [313, 22] width 126 height 28
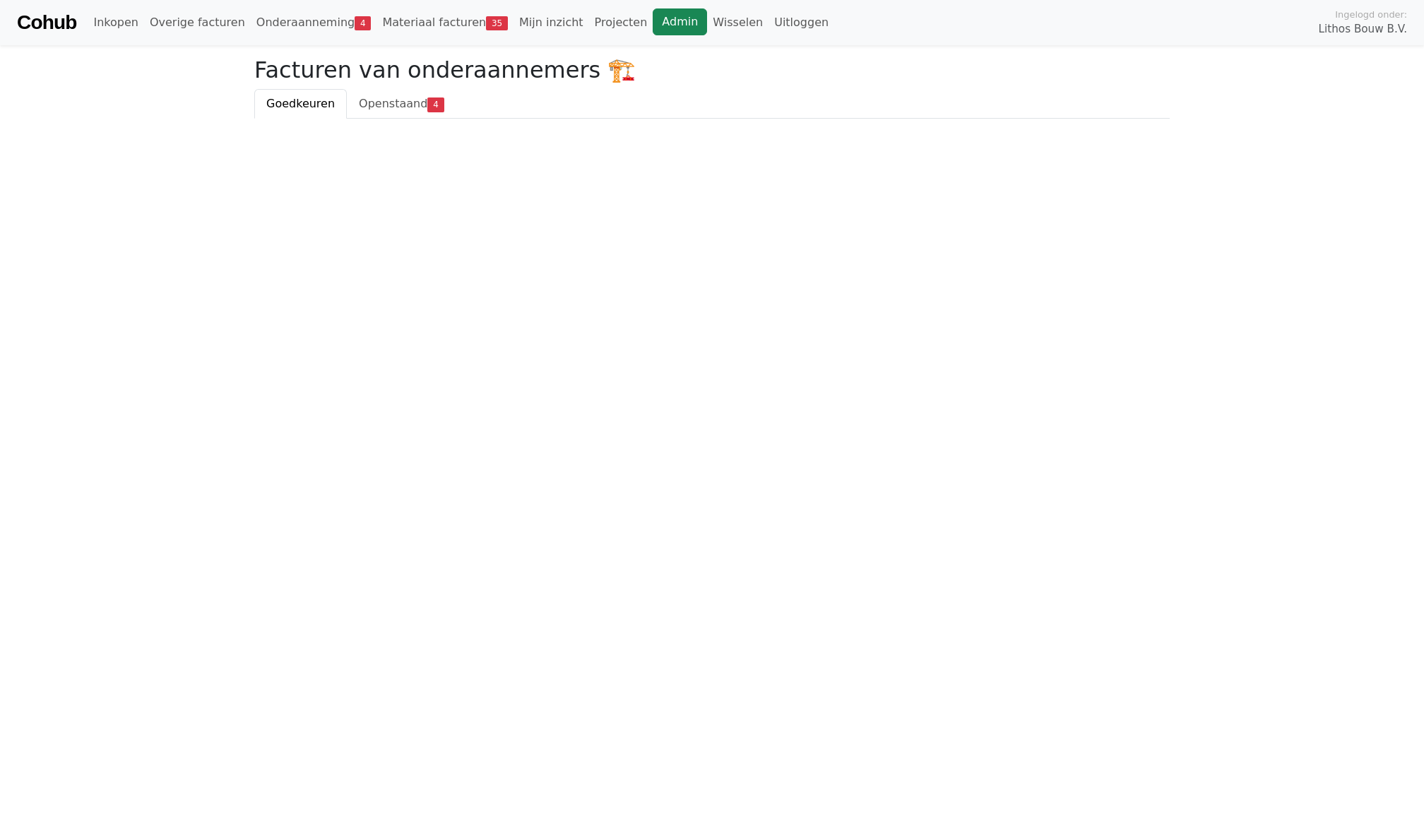
click at [653, 18] on link "Admin" at bounding box center [680, 21] width 55 height 27
